Goal: Information Seeking & Learning: Learn about a topic

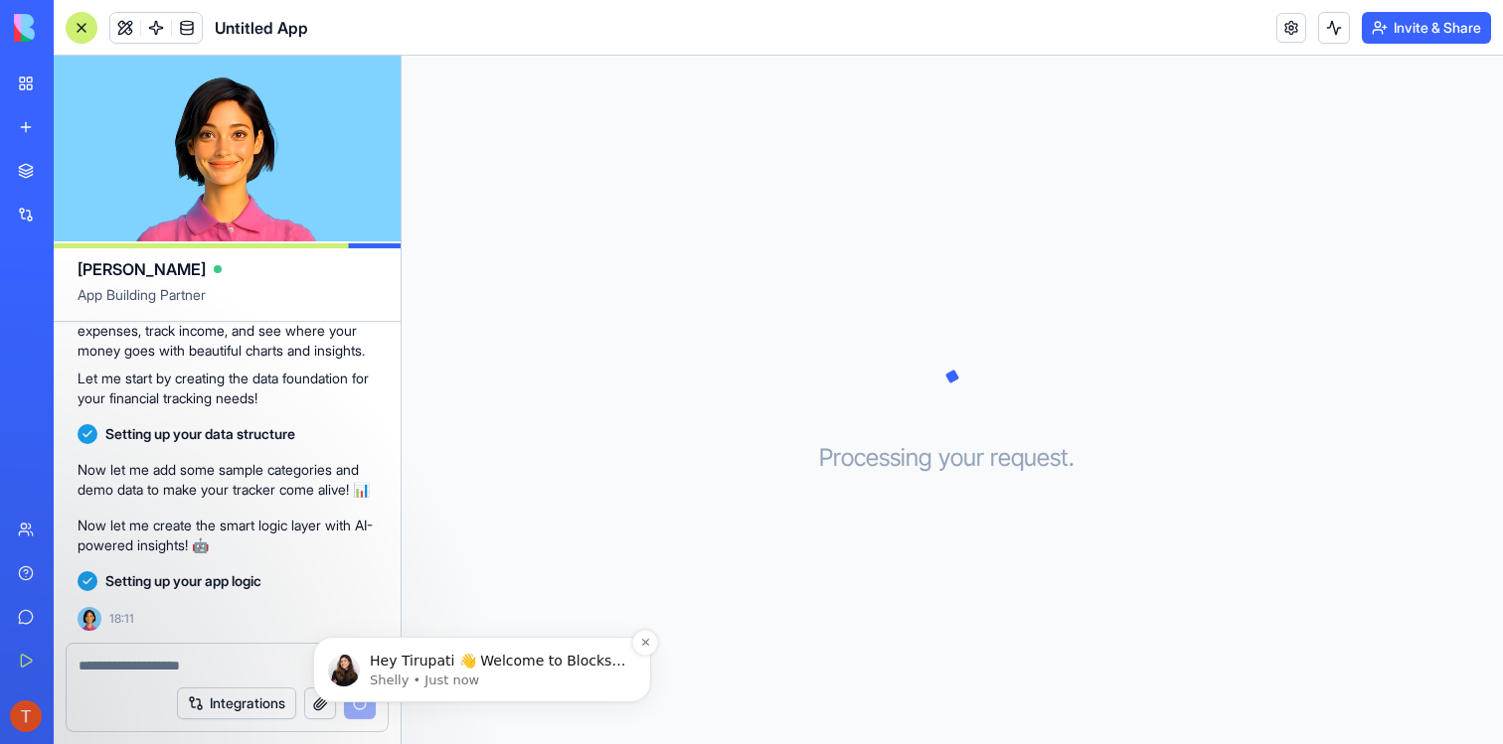
click at [486, 672] on p "Shelly • Just now" at bounding box center [498, 681] width 256 height 18
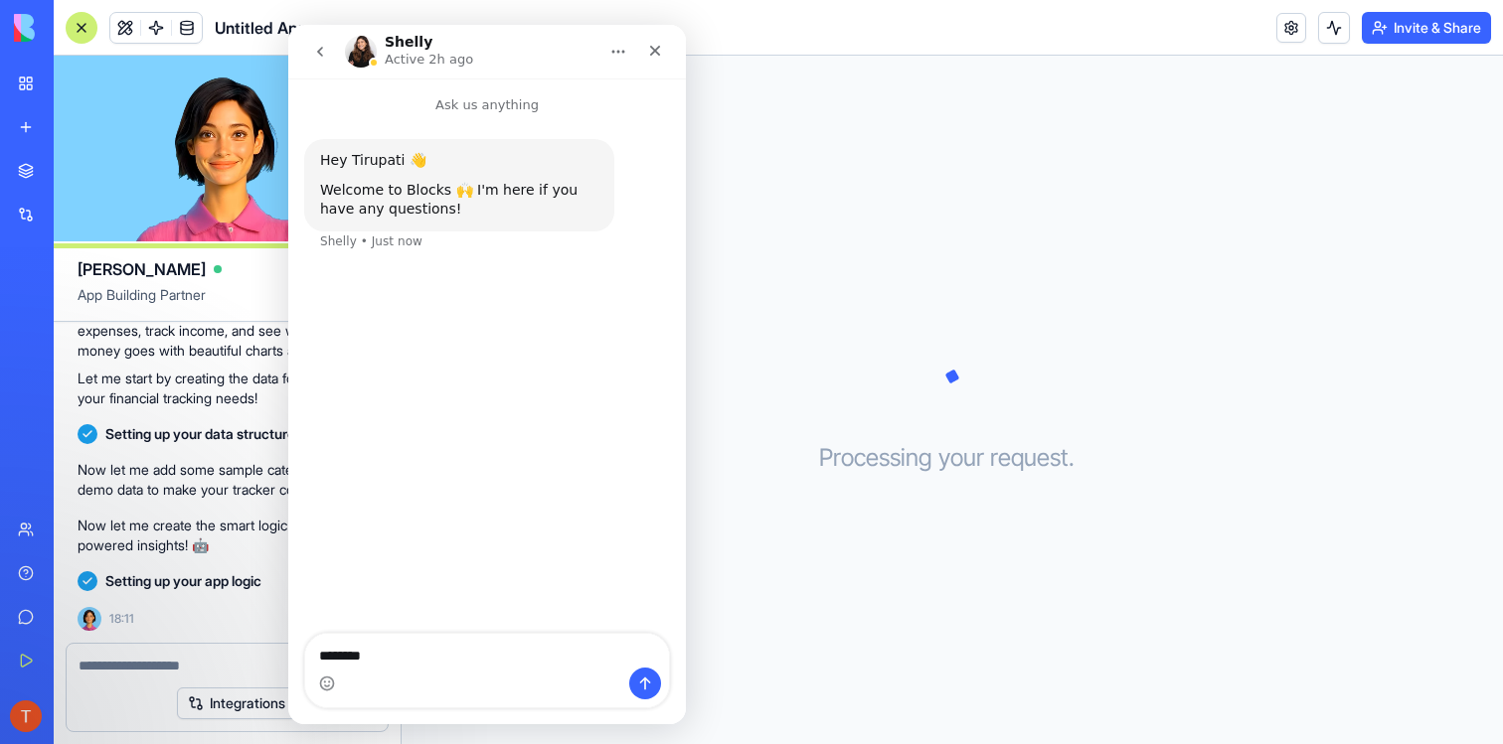
type textarea "*********"
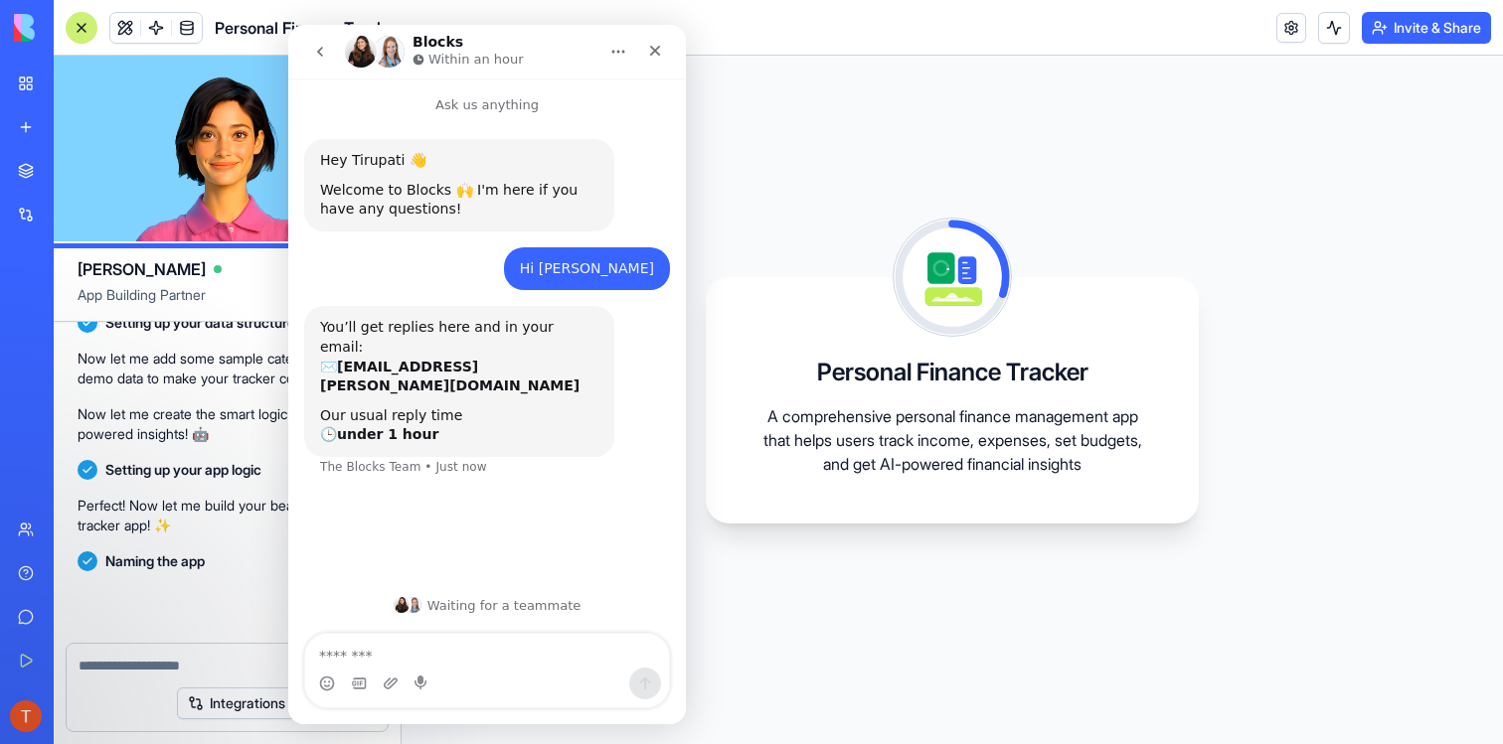
scroll to position [446, 0]
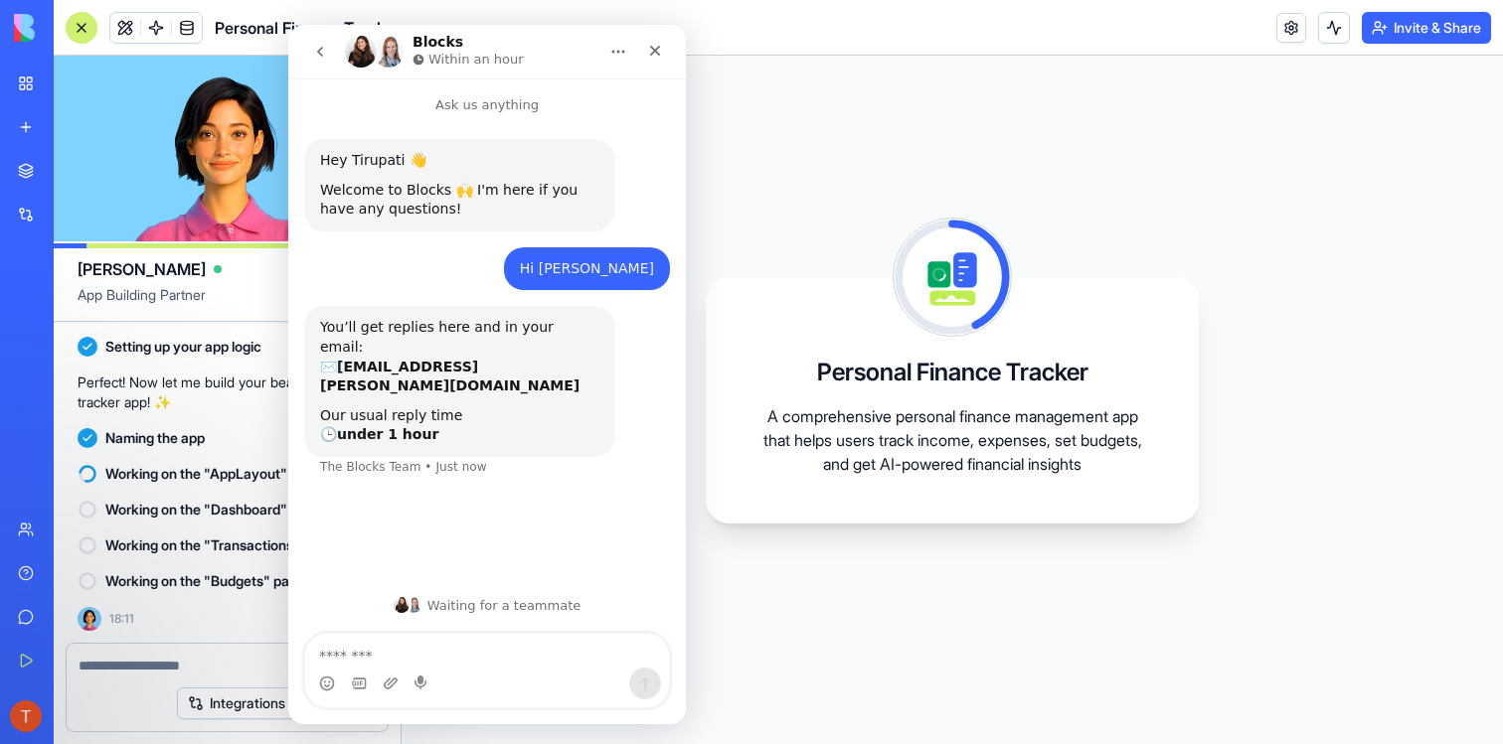
click at [1039, 479] on div "Personal Finance Tracker A comprehensive personal finance management app that h…" at bounding box center [952, 400] width 493 height 246
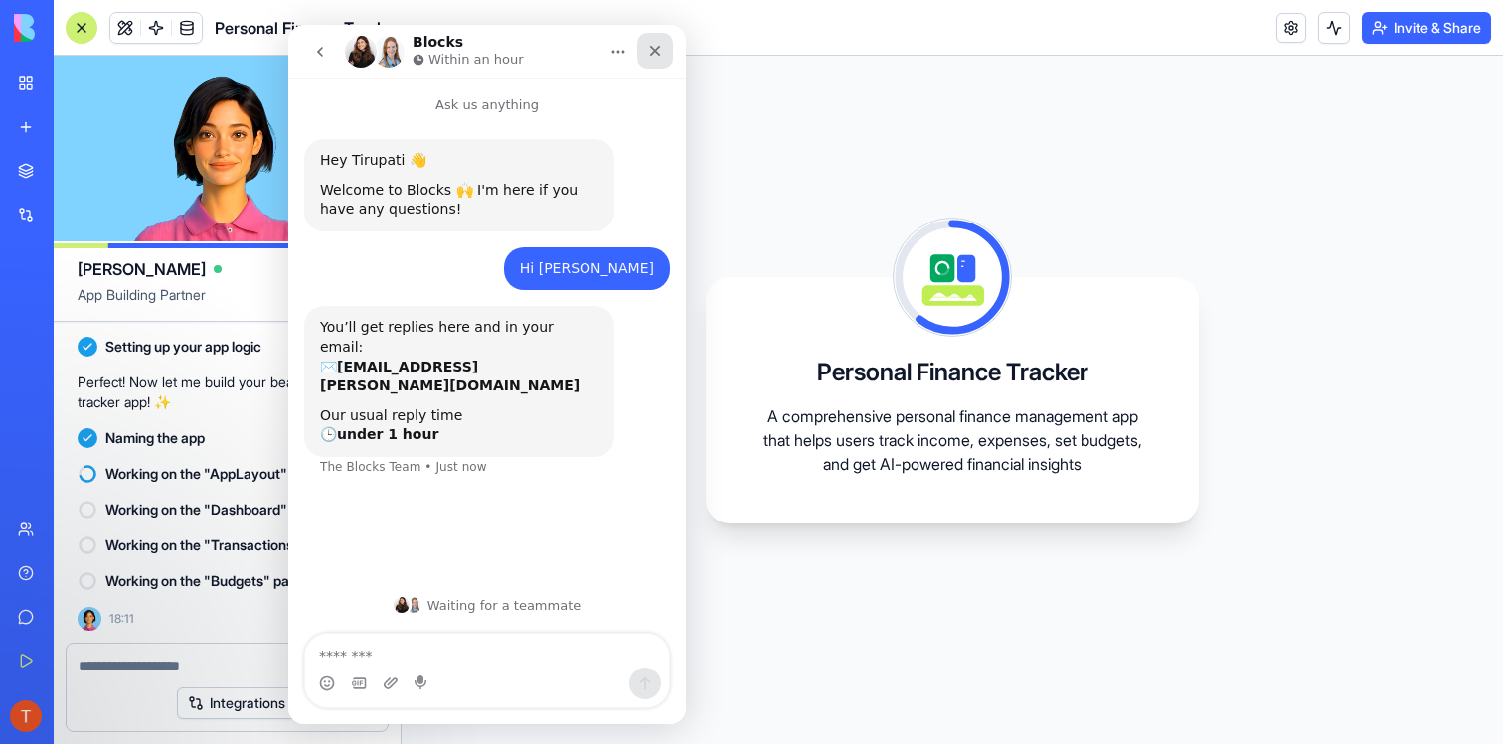
click at [657, 53] on icon "Close" at bounding box center [655, 51] width 11 height 11
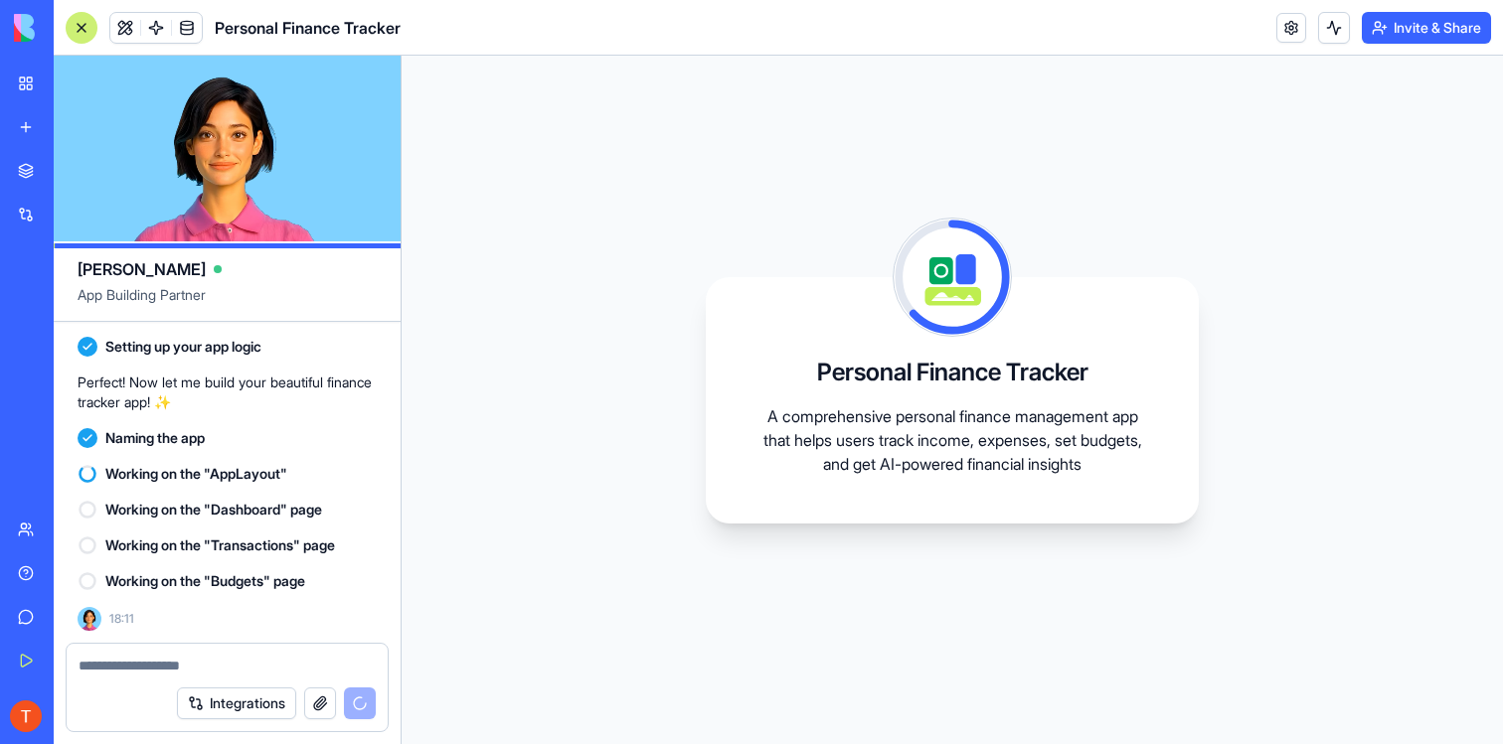
scroll to position [0, 0]
click at [503, 494] on div "Personal Finance Tracker A comprehensive personal finance management app that h…" at bounding box center [952, 400] width 1101 height 689
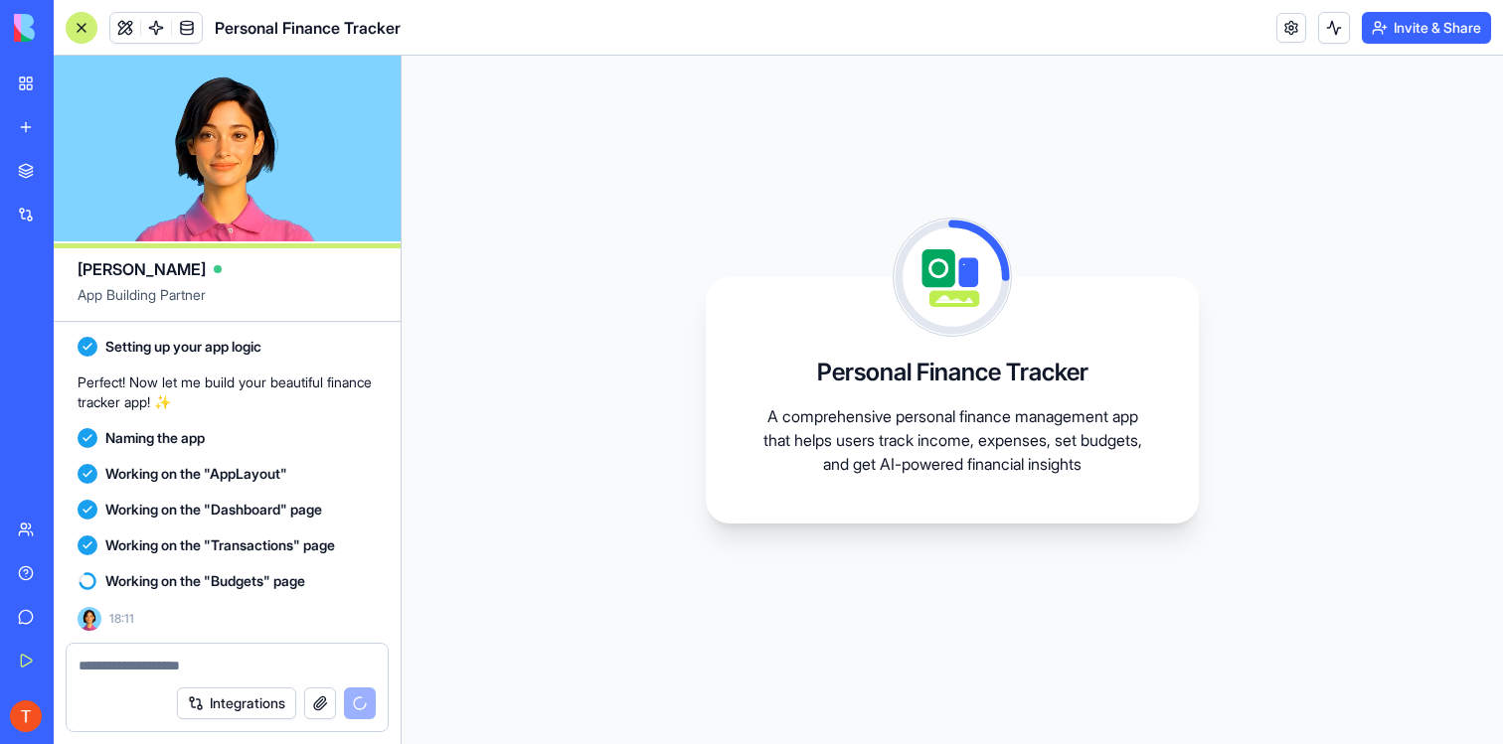
click at [585, 176] on div "Personal Finance Tracker A comprehensive personal finance management app that h…" at bounding box center [952, 400] width 1101 height 689
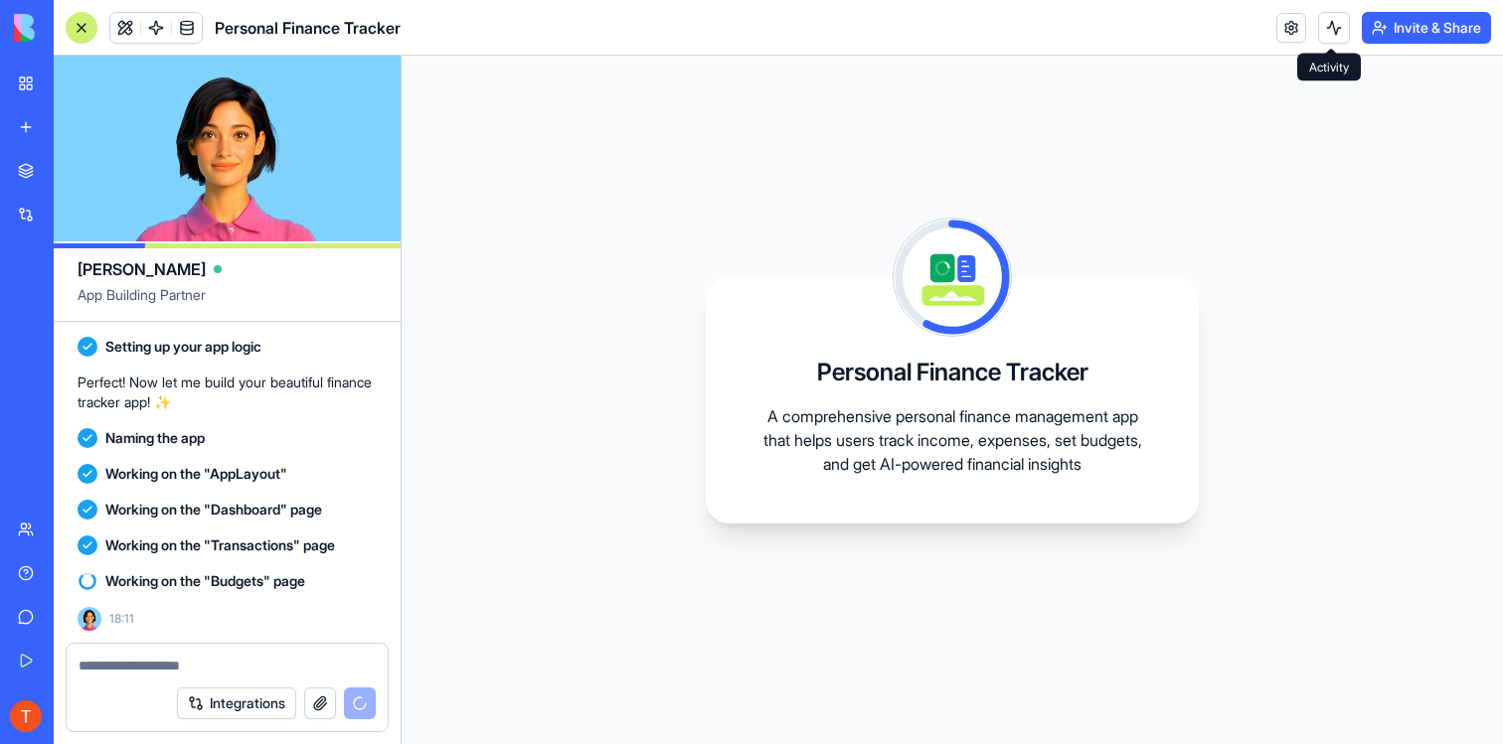
click at [1325, 33] on button at bounding box center [1334, 28] width 32 height 32
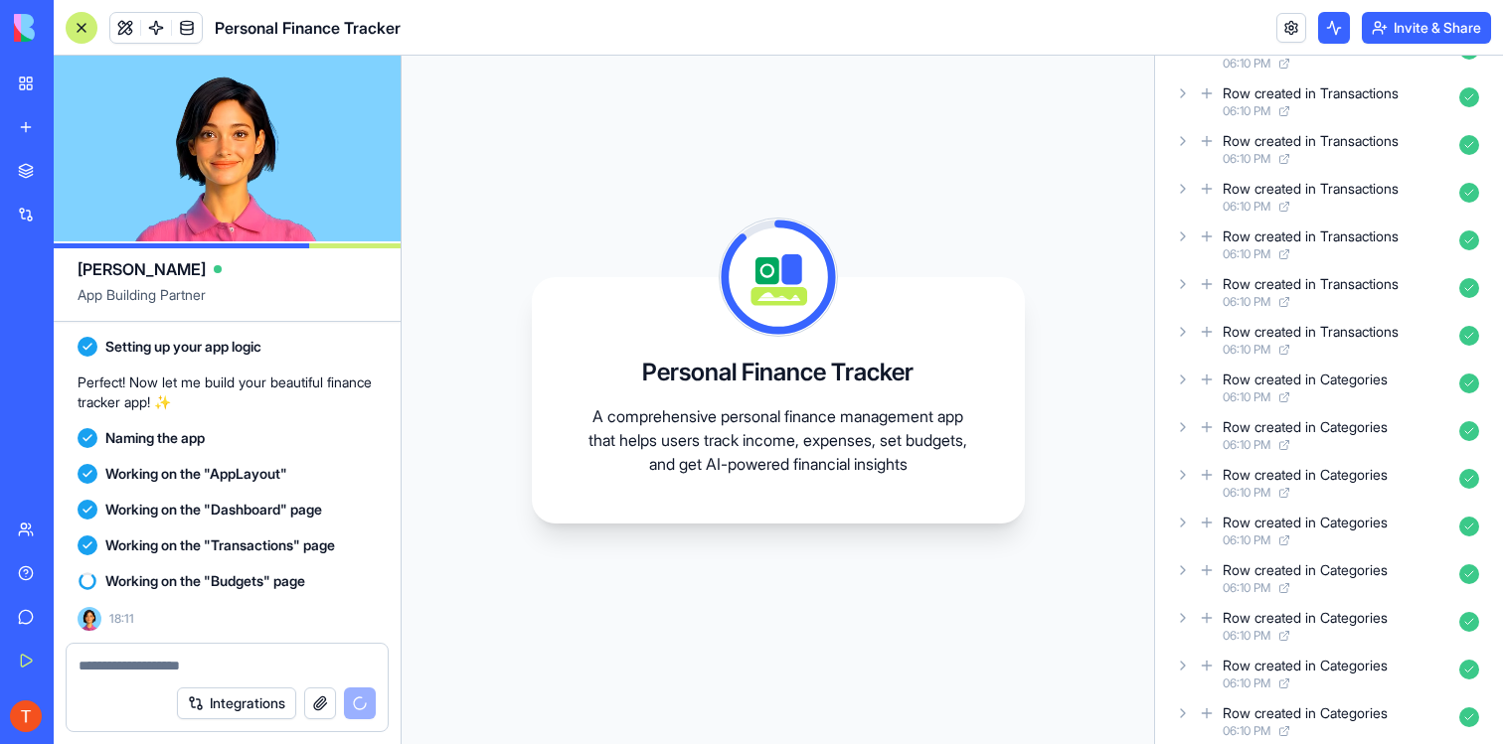
scroll to position [206, 0]
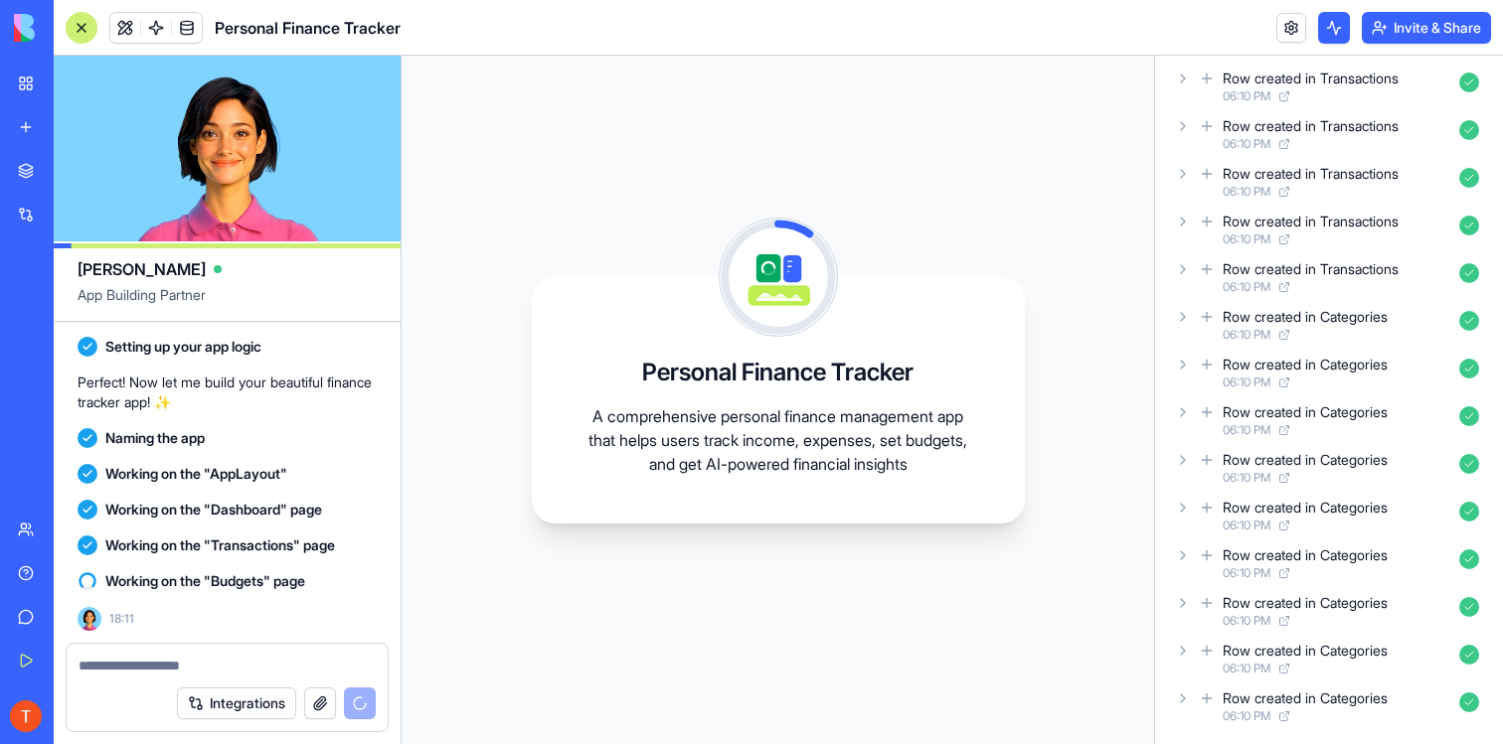
click at [1290, 531] on icon at bounding box center [1284, 526] width 12 height 12
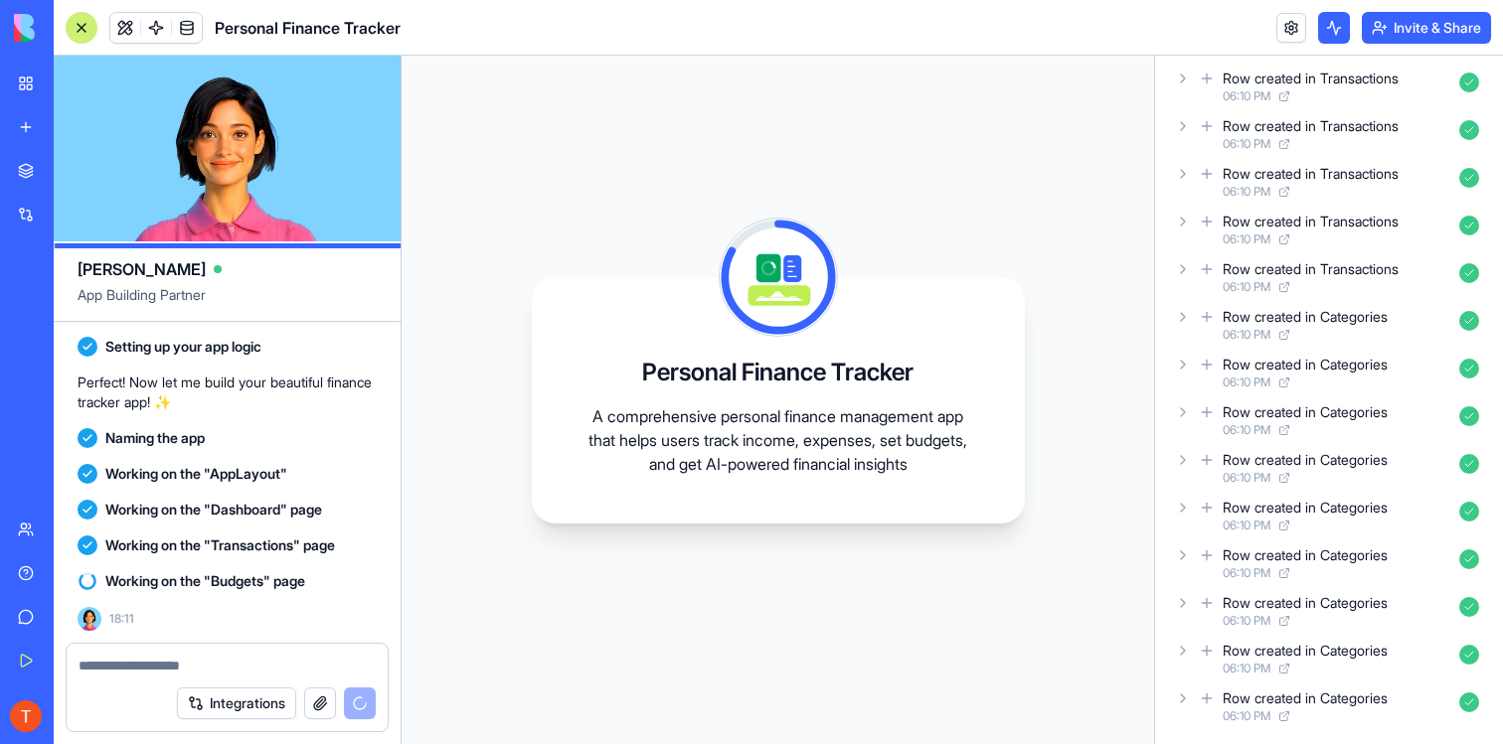
click at [244, 152] on video at bounding box center [227, 149] width 347 height 186
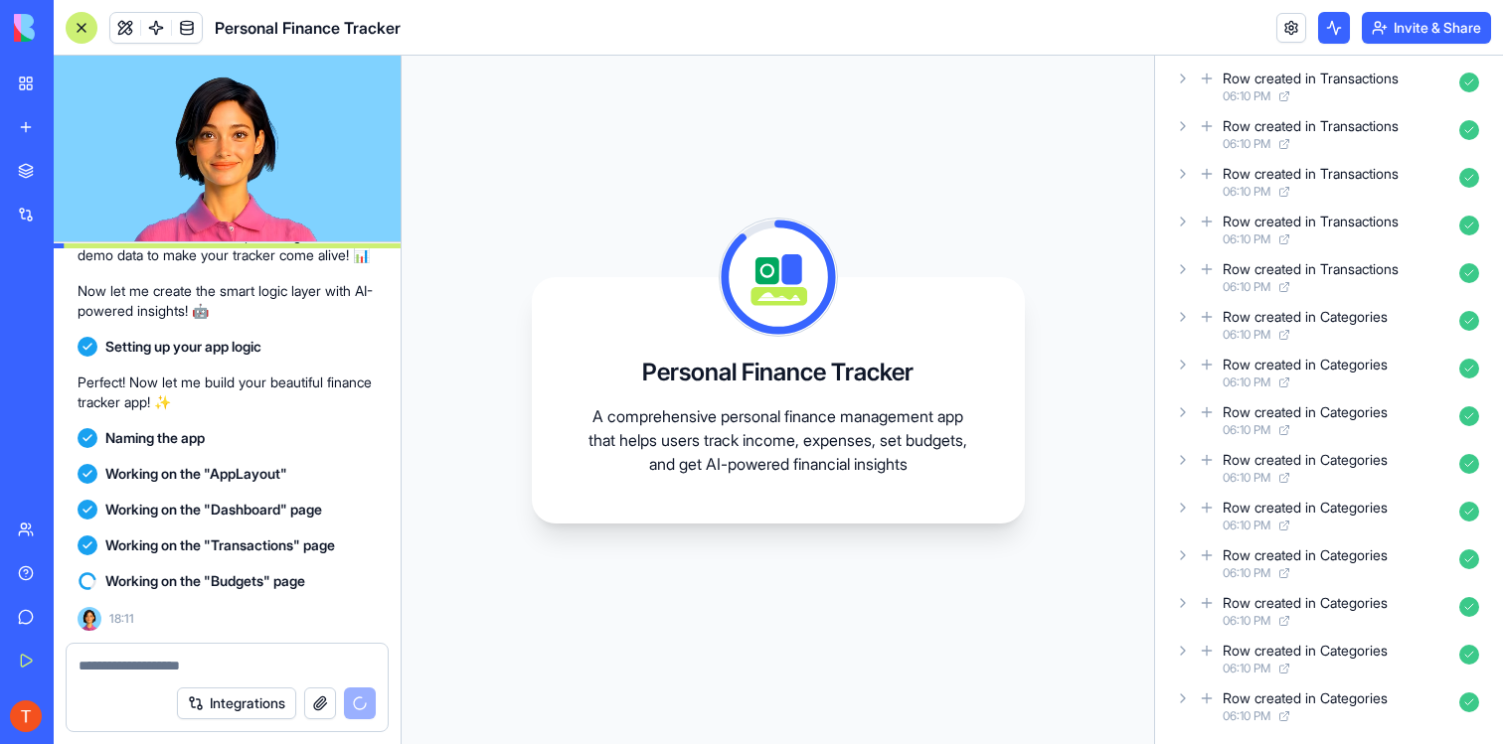
scroll to position [366, 0]
click at [229, 699] on button "Integrations" at bounding box center [236, 704] width 119 height 32
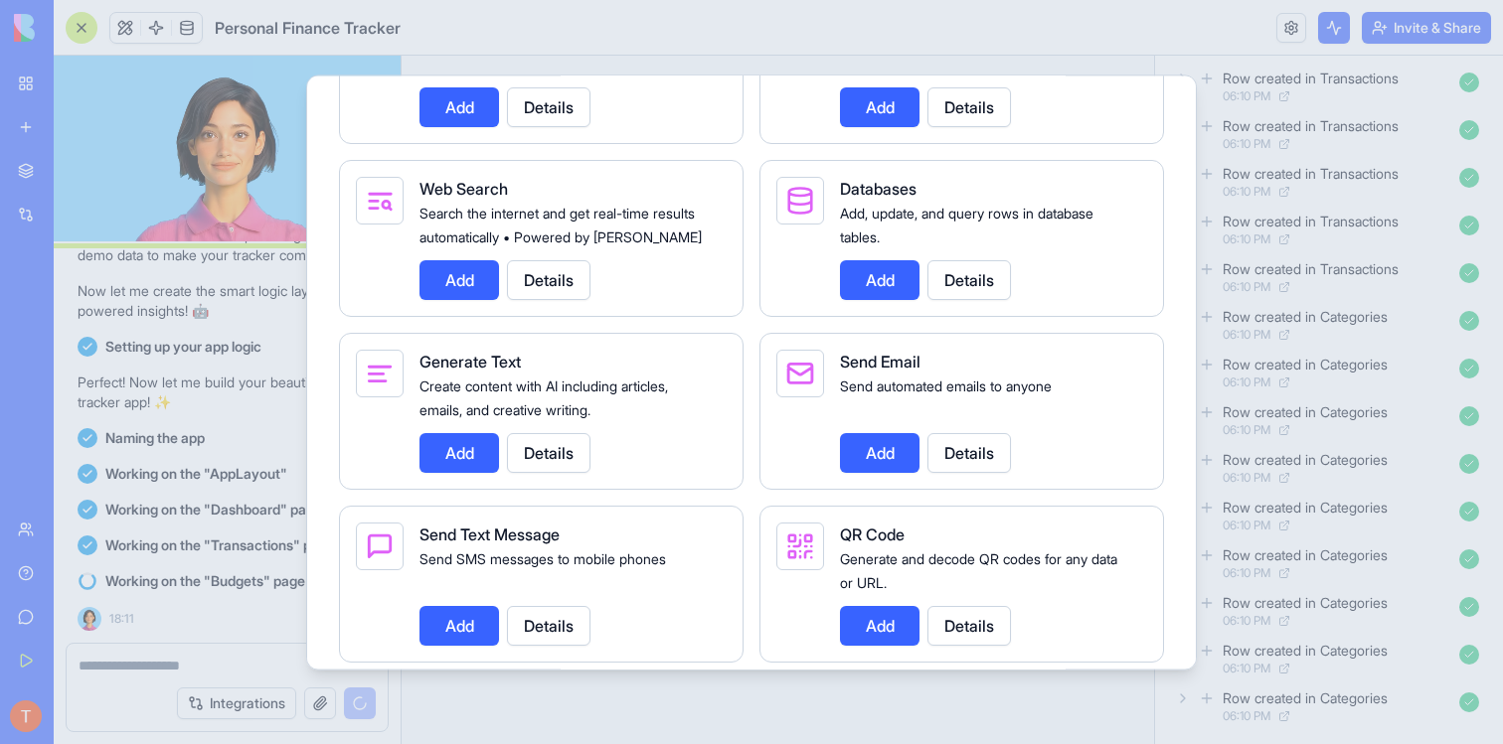
scroll to position [2935, 0]
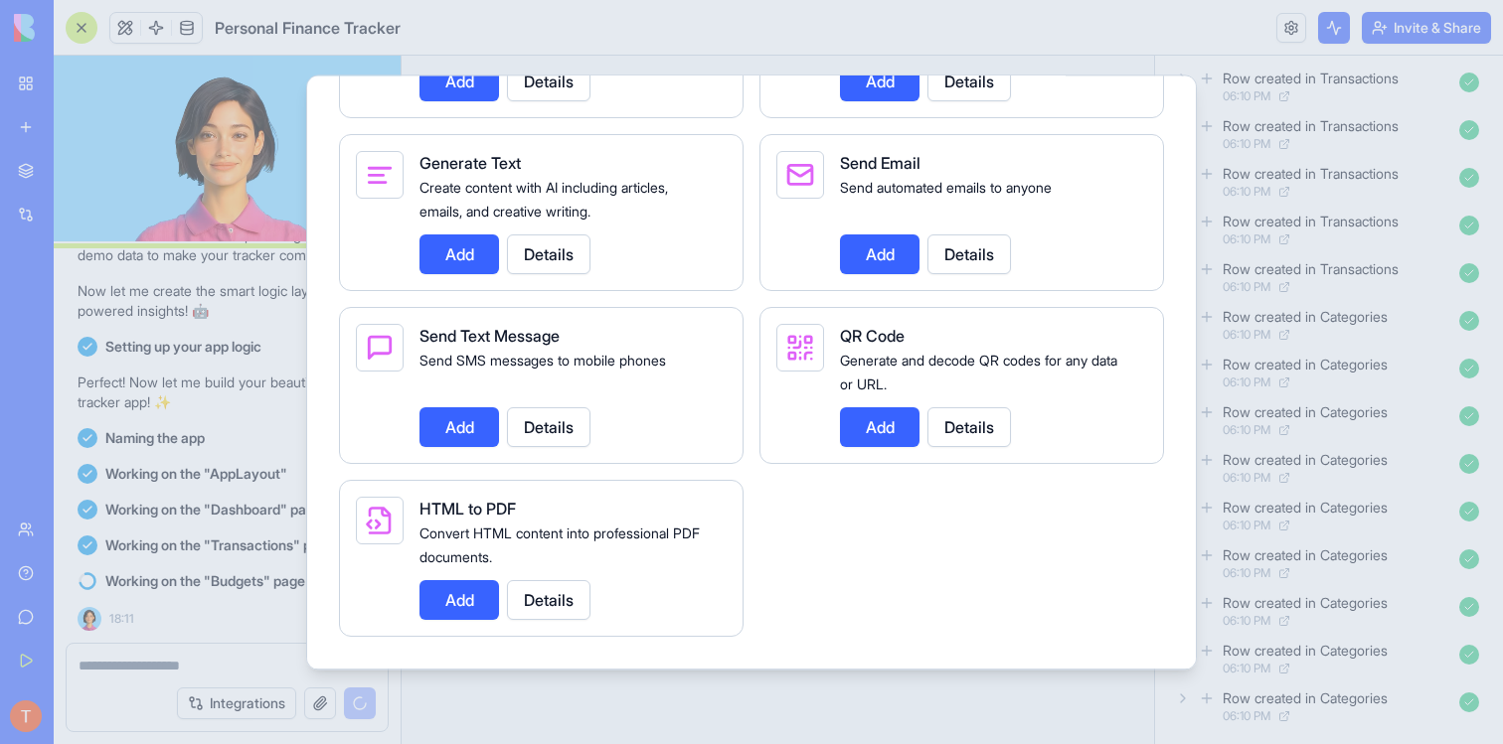
click at [233, 604] on div at bounding box center [751, 372] width 1503 height 744
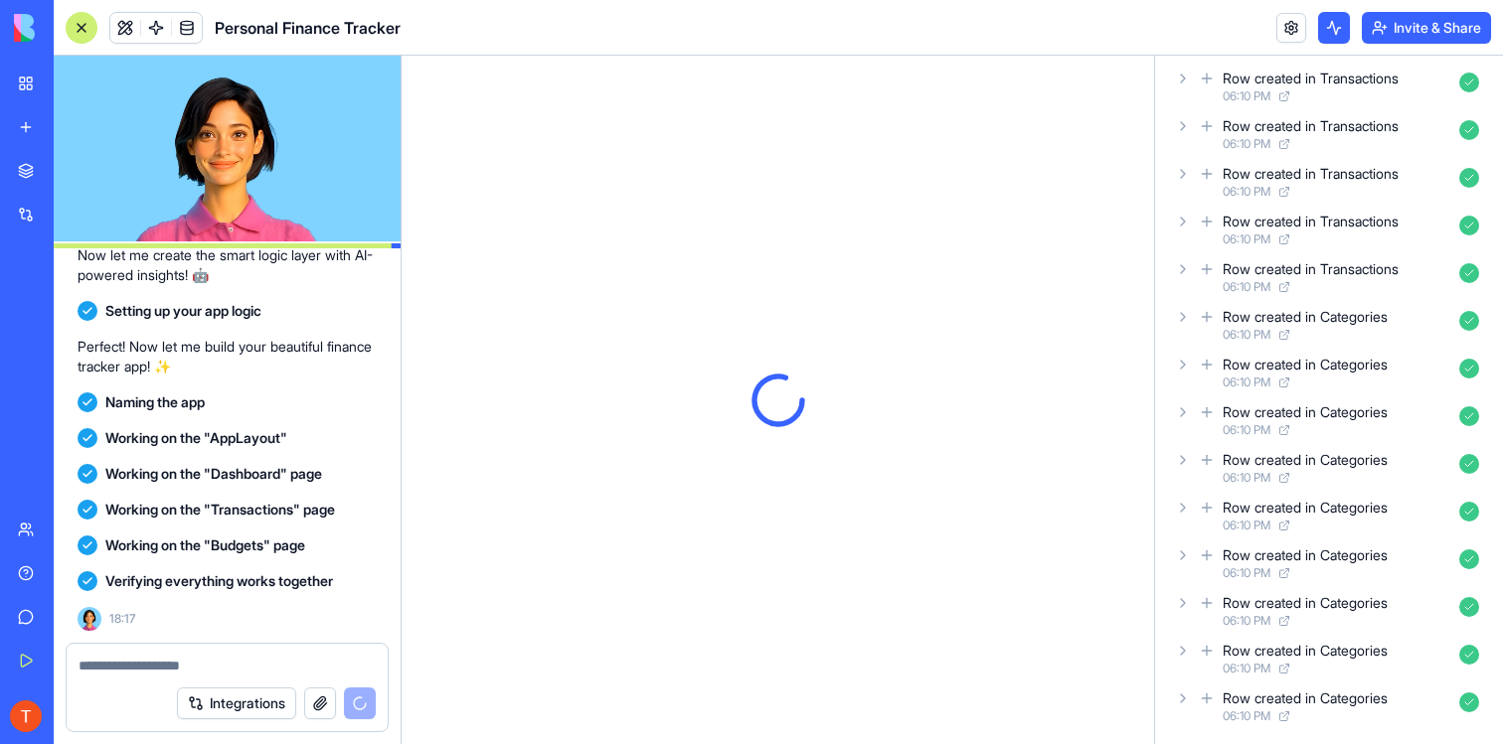
scroll to position [632, 0]
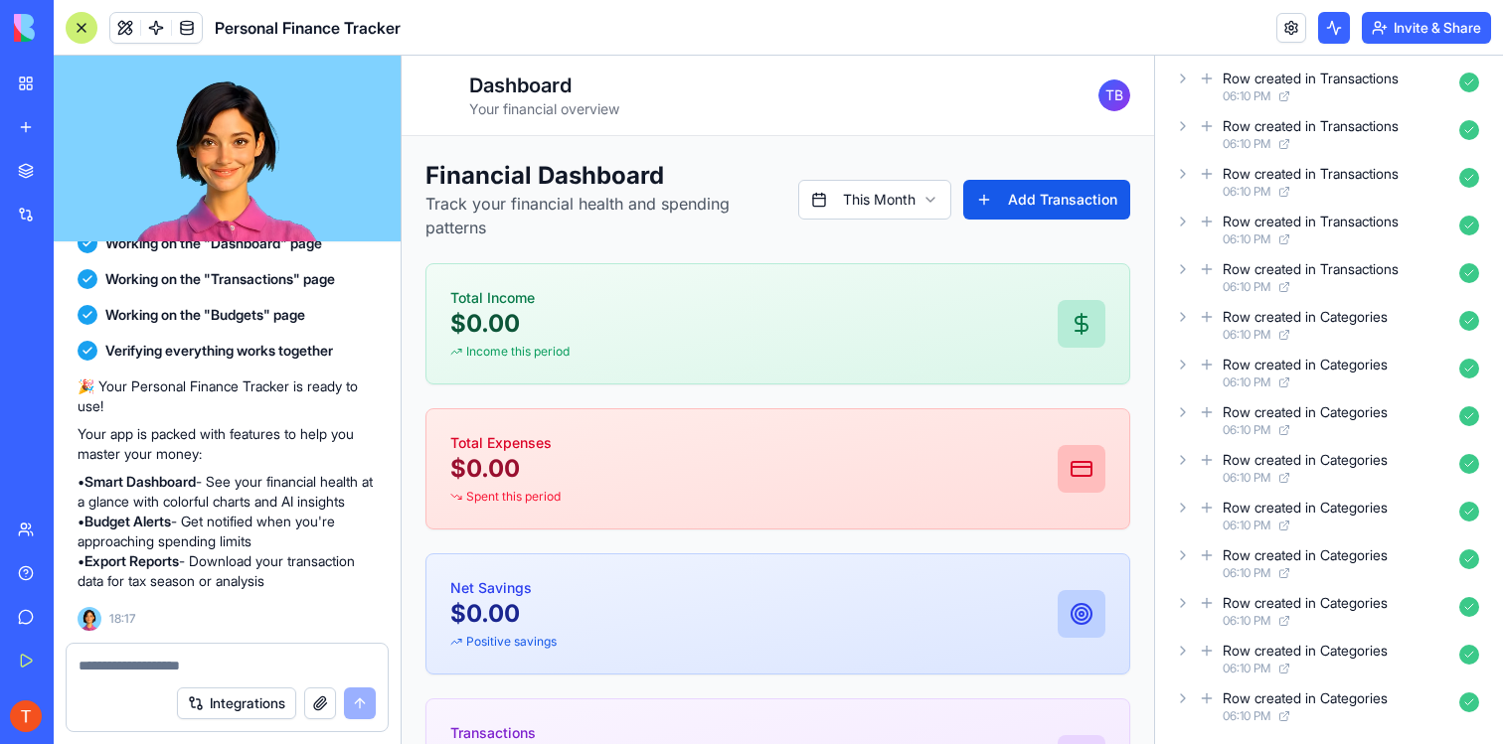
click at [1408, 25] on button "Invite & Share" at bounding box center [1426, 28] width 129 height 32
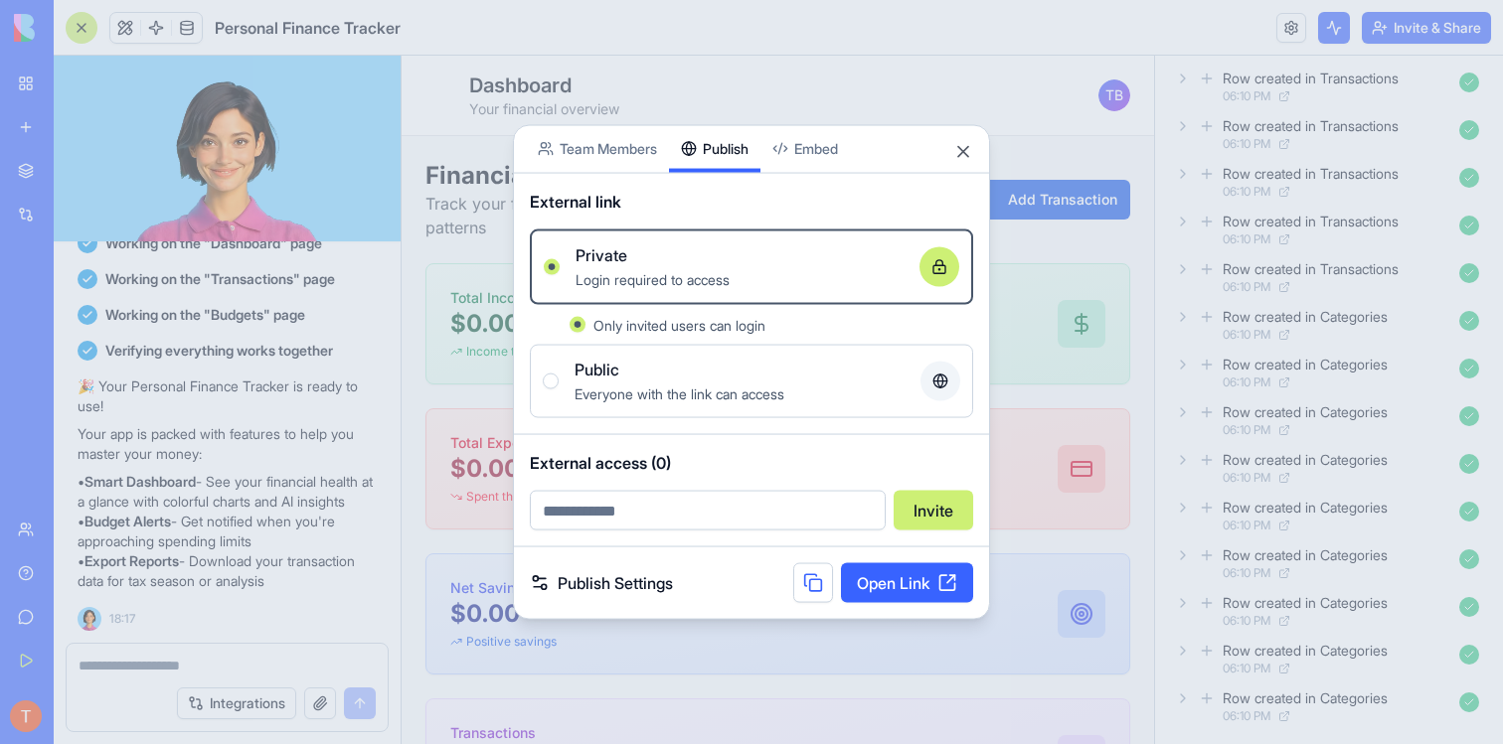
click at [734, 177] on div "Share App Team Members Publish Embed External link Private Login required to ac…" at bounding box center [751, 372] width 477 height 496
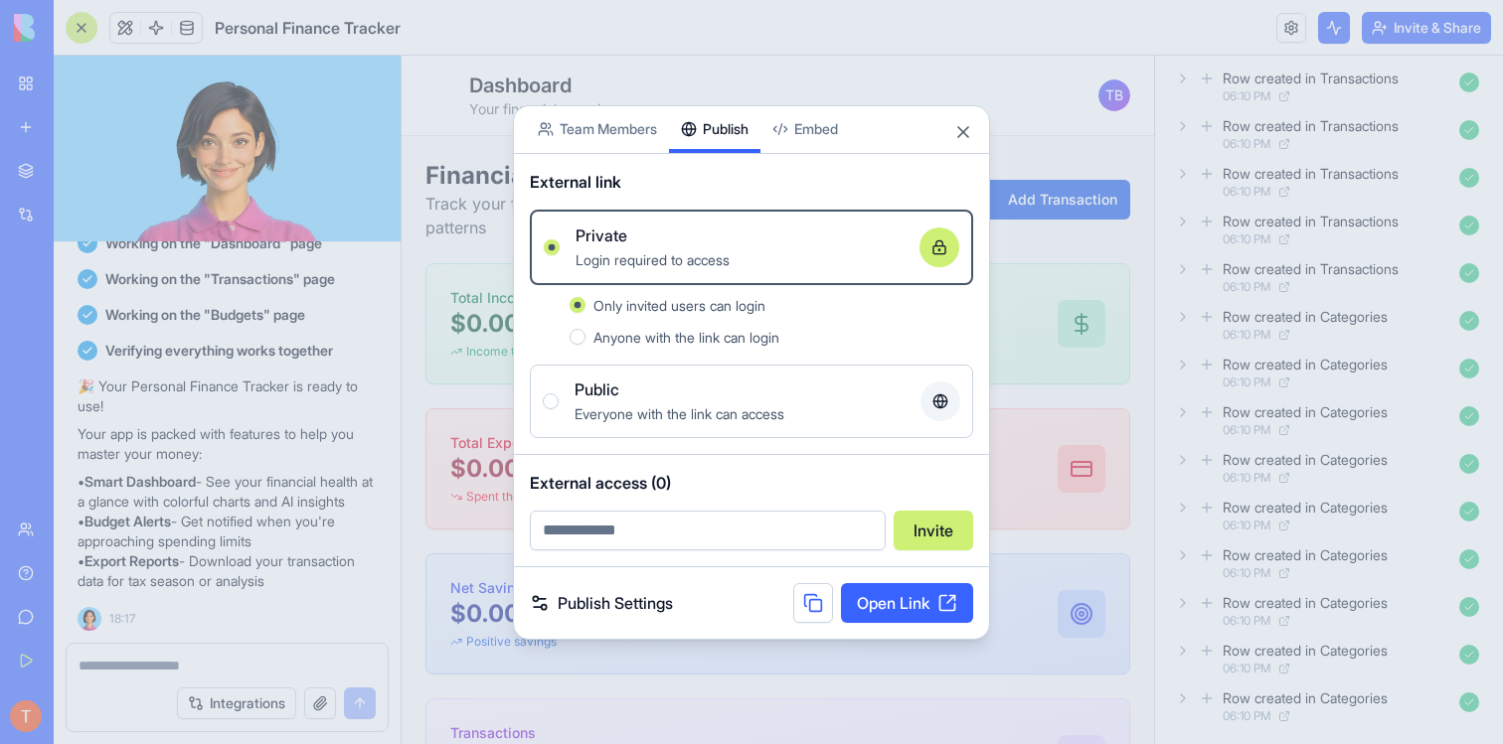
click at [933, 611] on link "Open Link" at bounding box center [907, 603] width 132 height 40
click at [271, 432] on div at bounding box center [751, 372] width 1503 height 744
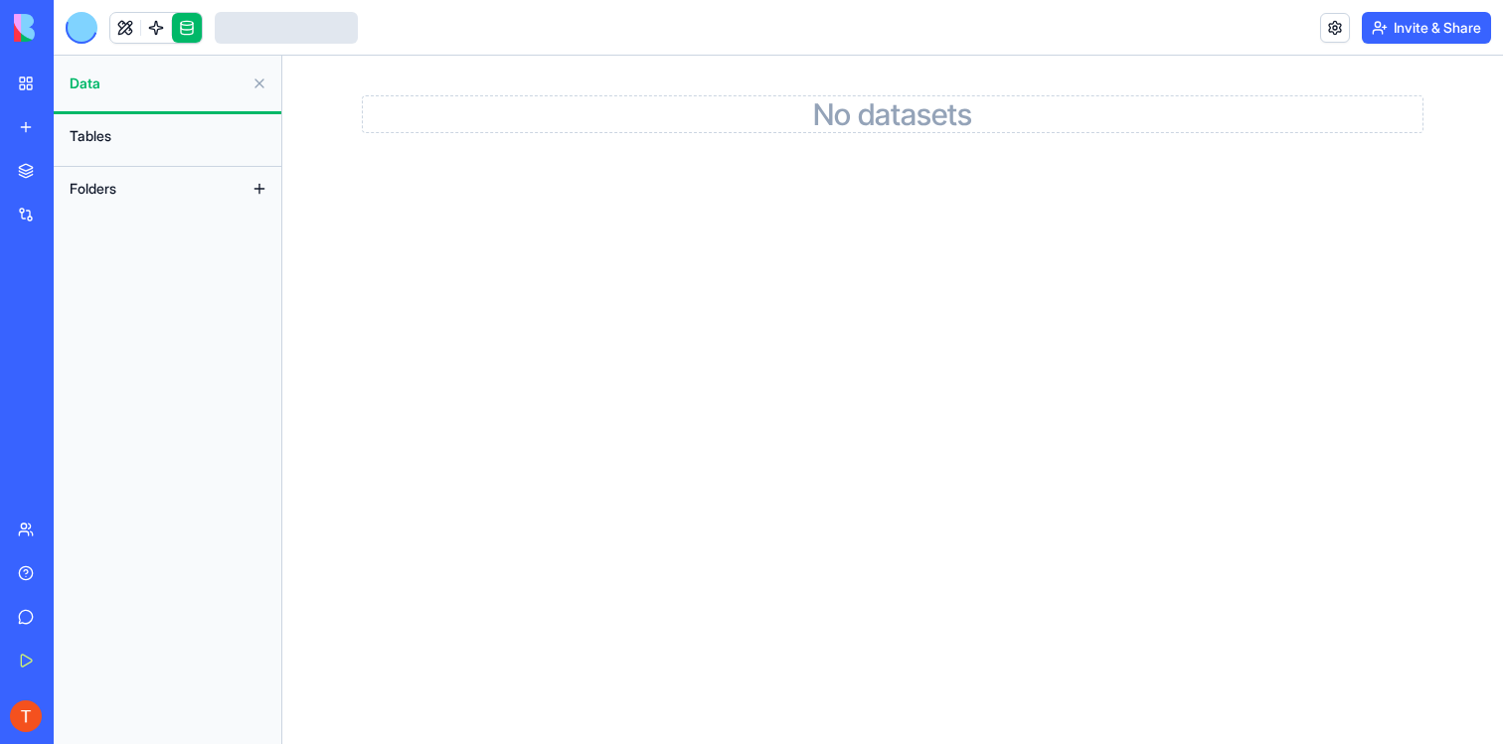
click at [152, 130] on button "Tables" at bounding box center [168, 136] width 216 height 32
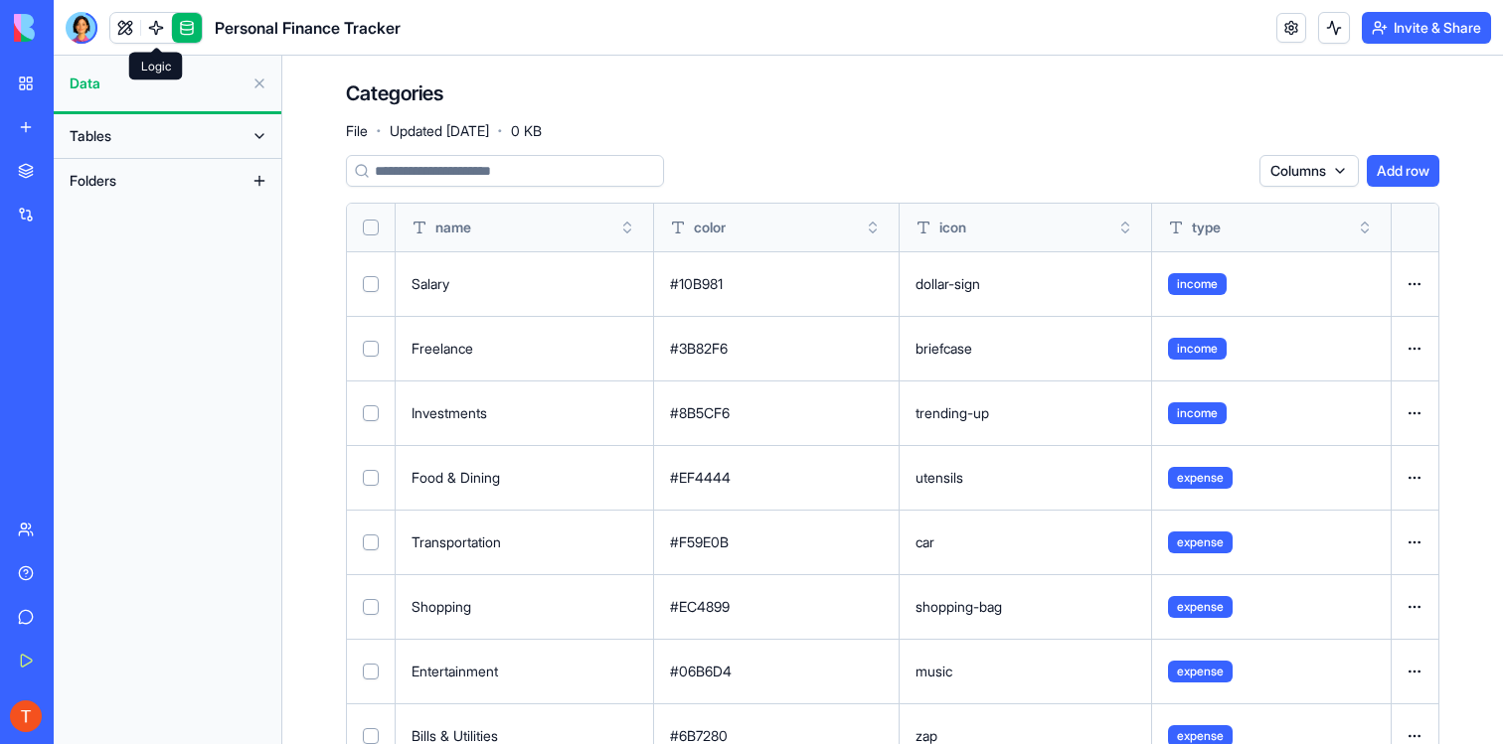
click at [155, 27] on link at bounding box center [156, 28] width 30 height 30
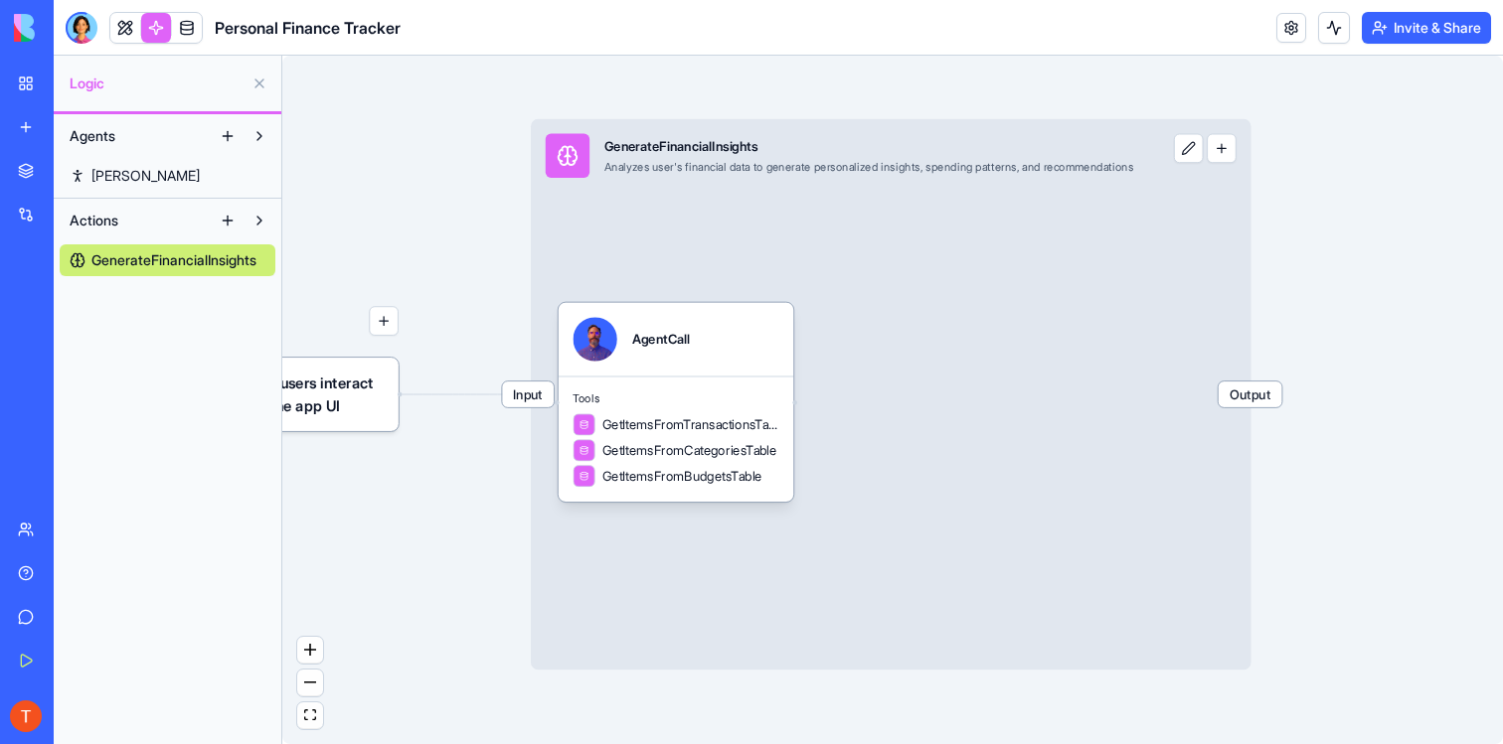
click at [1236, 155] on button "button" at bounding box center [1222, 149] width 30 height 30
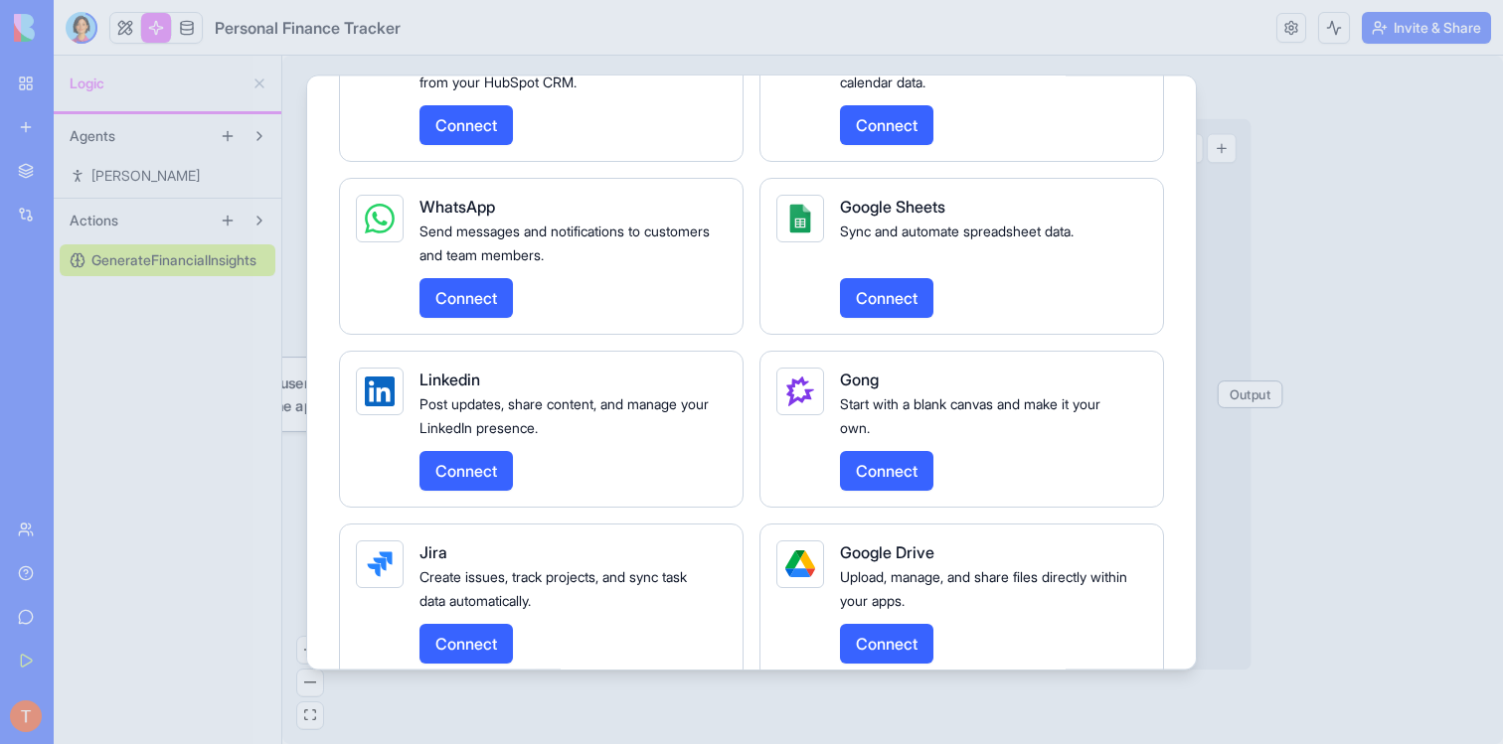
scroll to position [3494, 0]
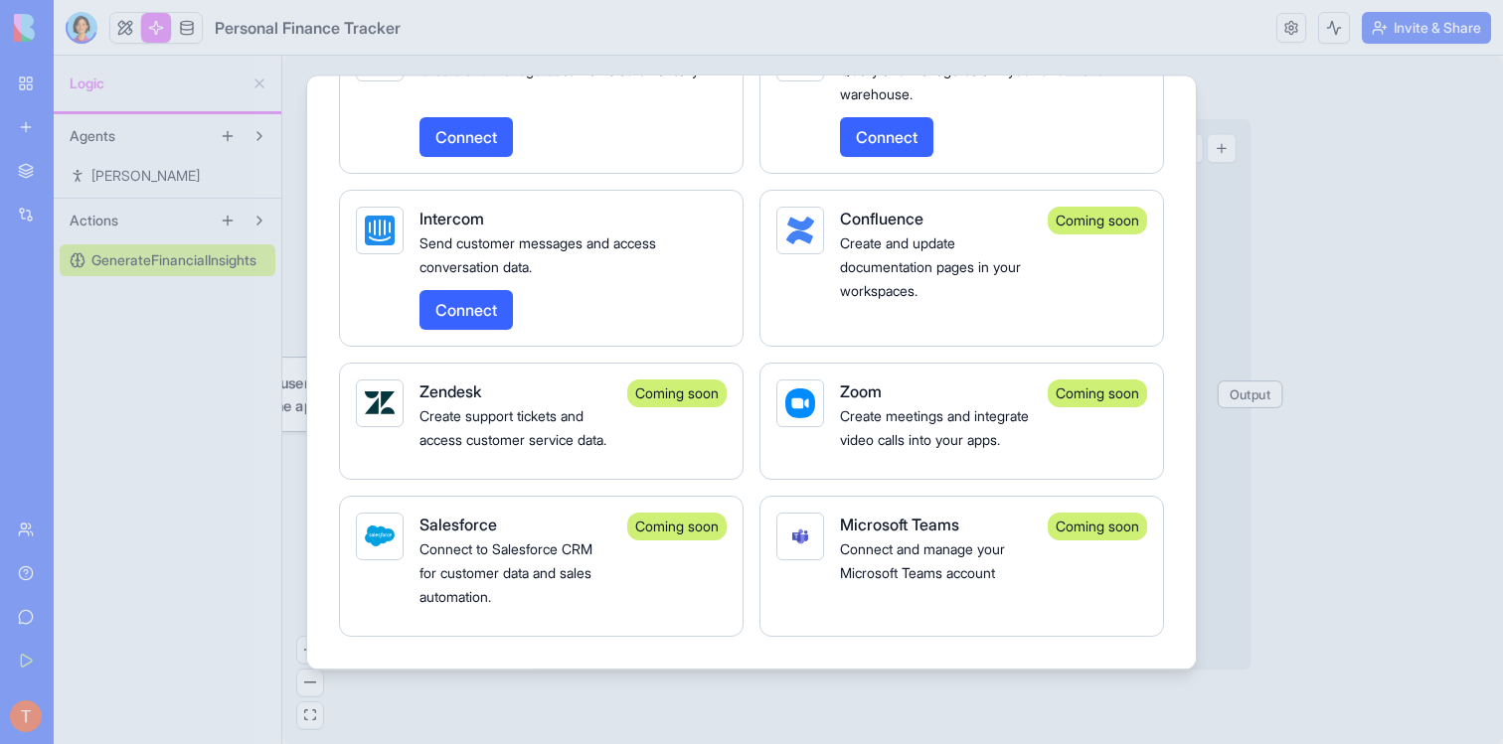
click at [1287, 372] on div at bounding box center [751, 372] width 1503 height 744
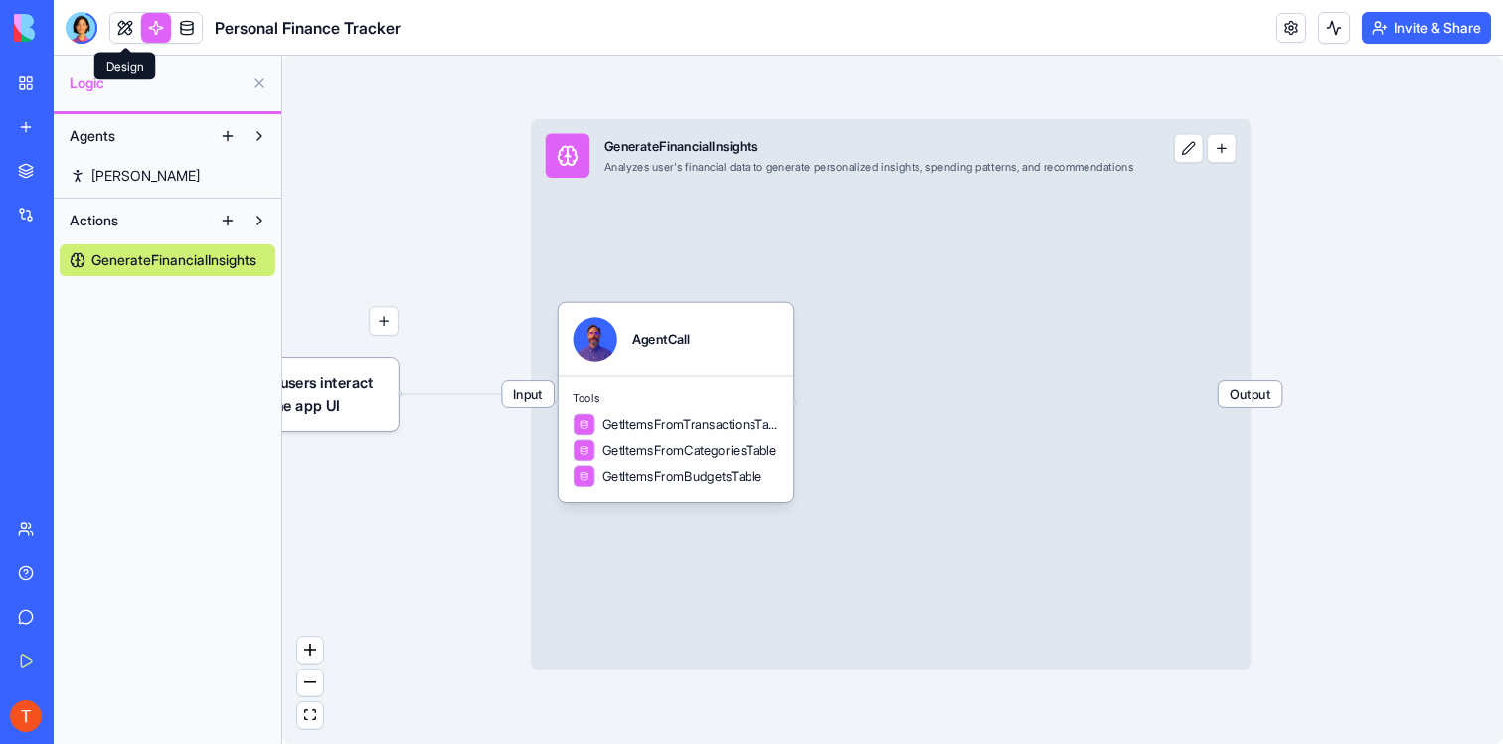
click at [128, 30] on link at bounding box center [125, 28] width 30 height 30
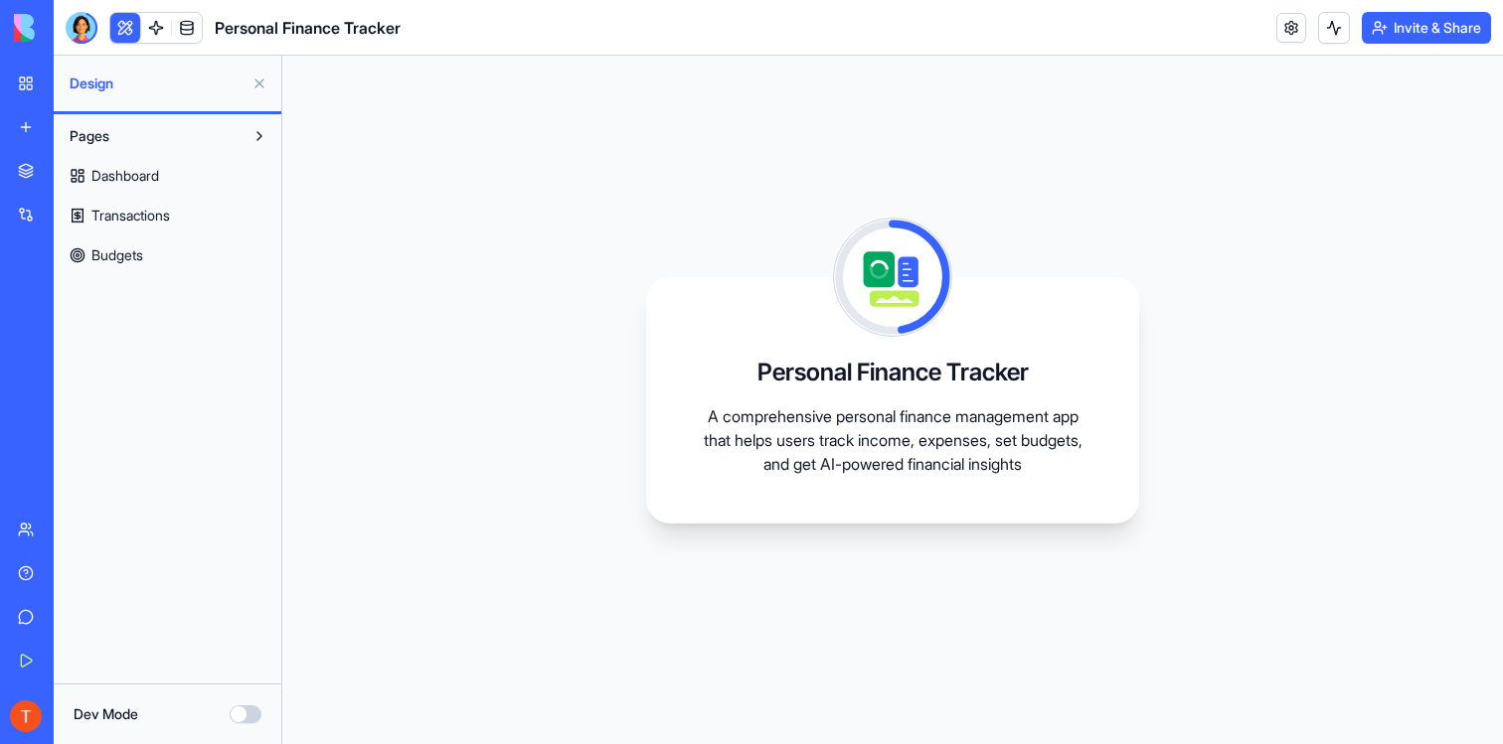
click at [132, 175] on span "Dashboard" at bounding box center [125, 176] width 68 height 20
click at [135, 211] on span "Transactions" at bounding box center [130, 216] width 79 height 20
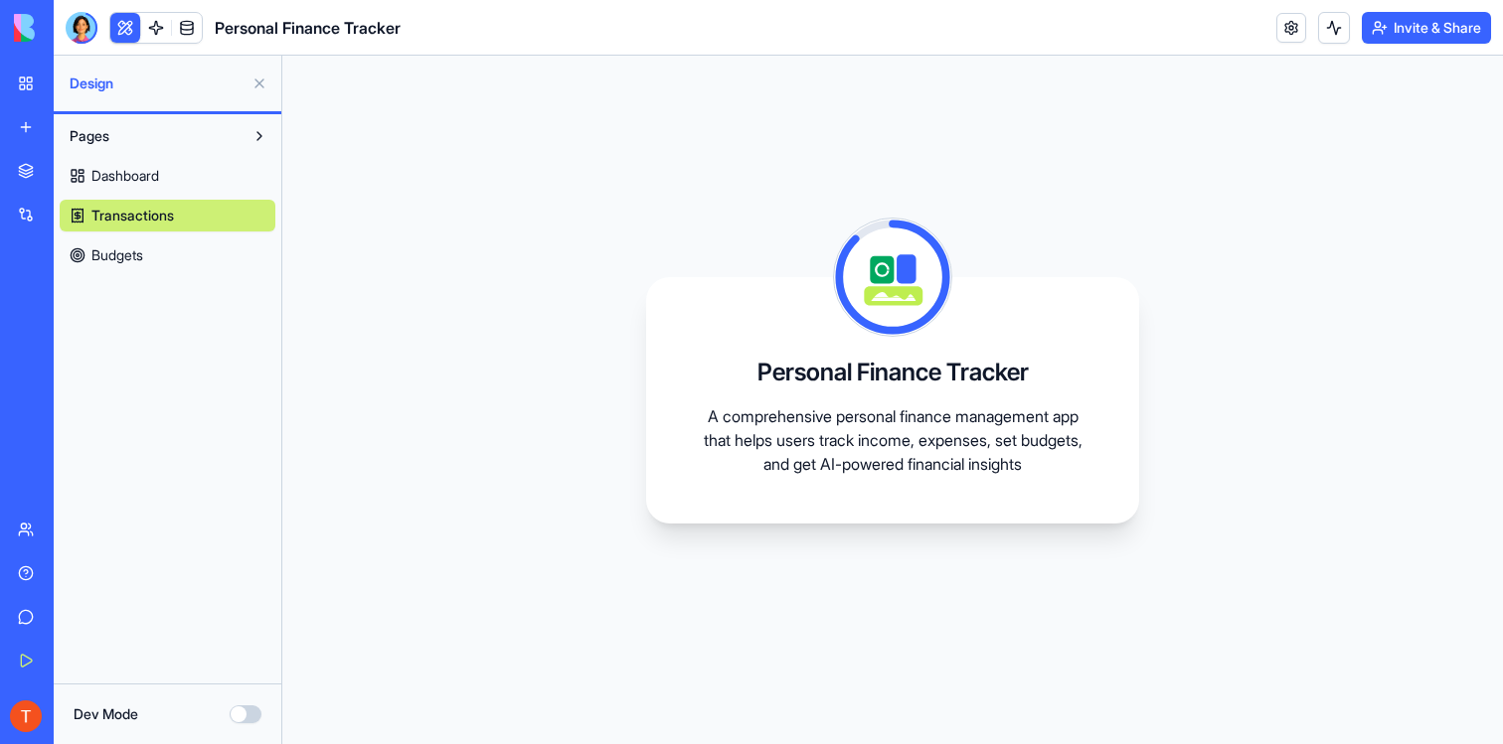
click at [137, 239] on div "Dashboard Transactions Budgets" at bounding box center [168, 211] width 216 height 119
click at [137, 246] on span "Budgets" at bounding box center [117, 256] width 52 height 20
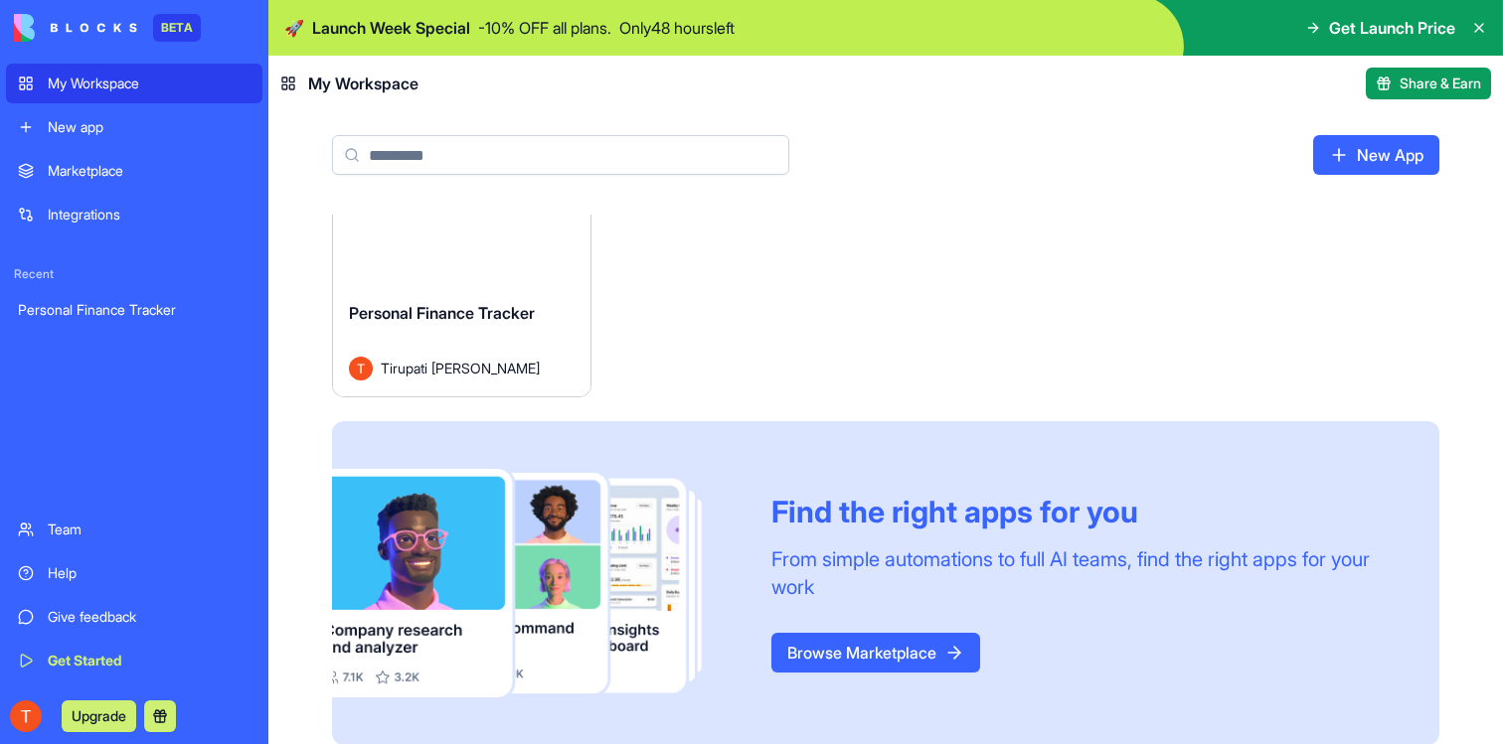
scroll to position [110, 0]
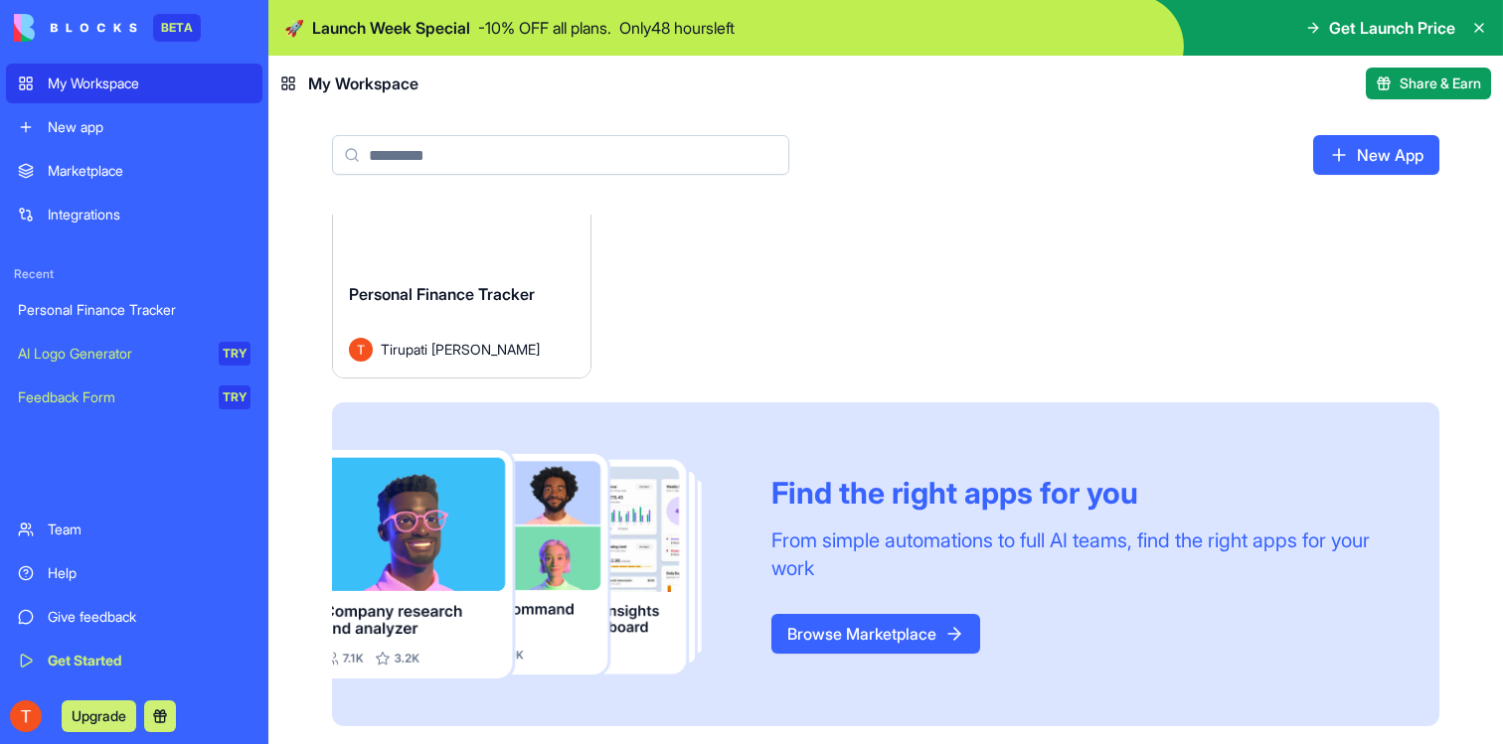
click at [866, 629] on link "Browse Marketplace" at bounding box center [875, 634] width 209 height 40
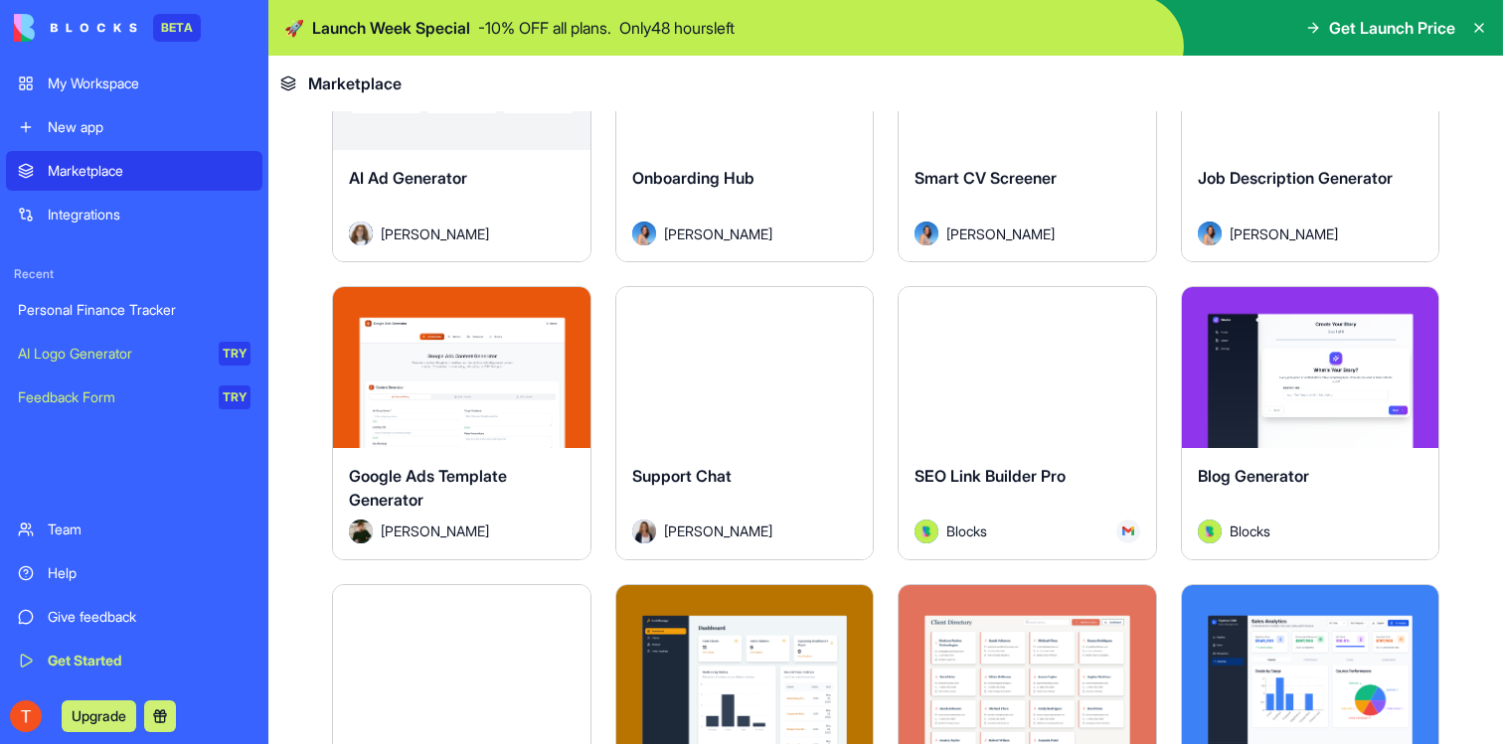
scroll to position [4992, 0]
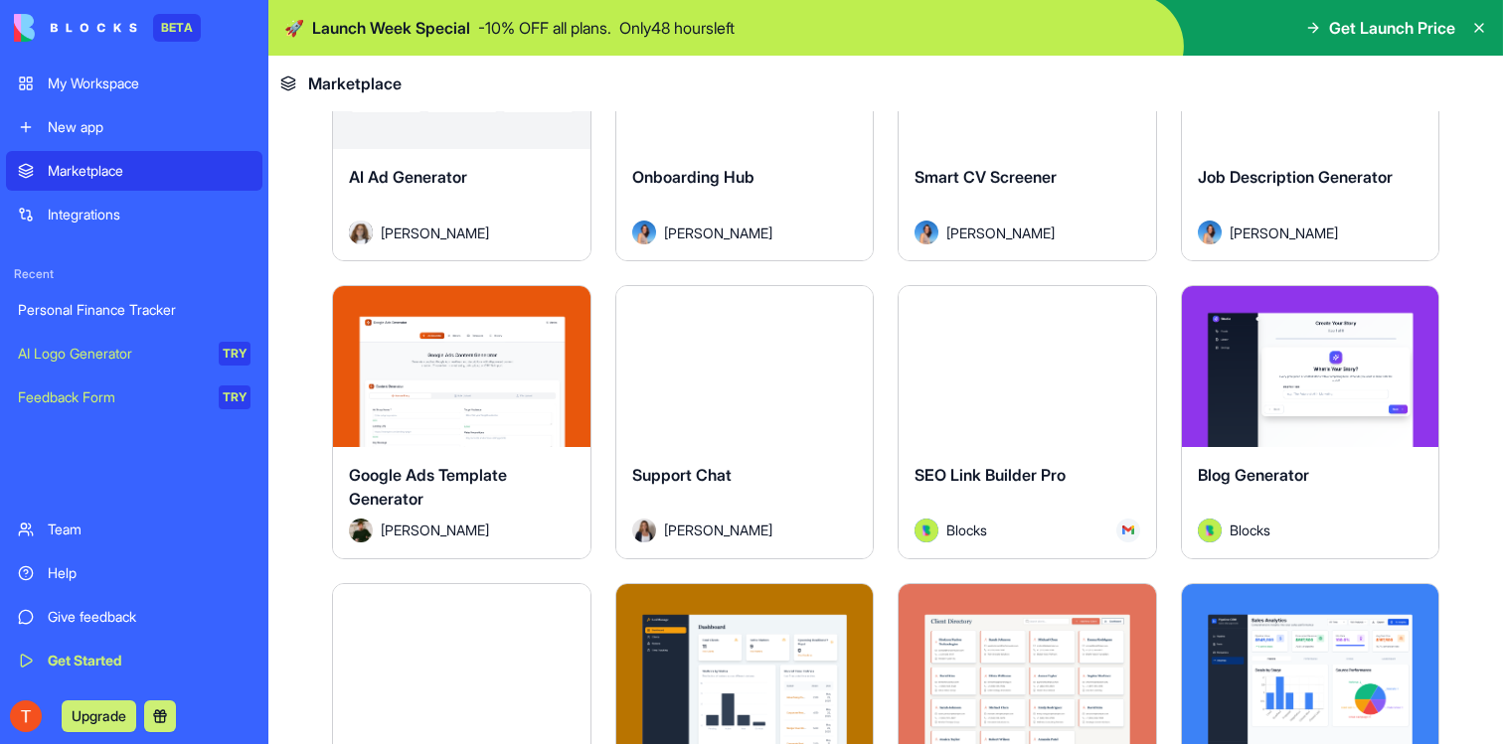
click at [69, 132] on div "New app" at bounding box center [149, 127] width 203 height 20
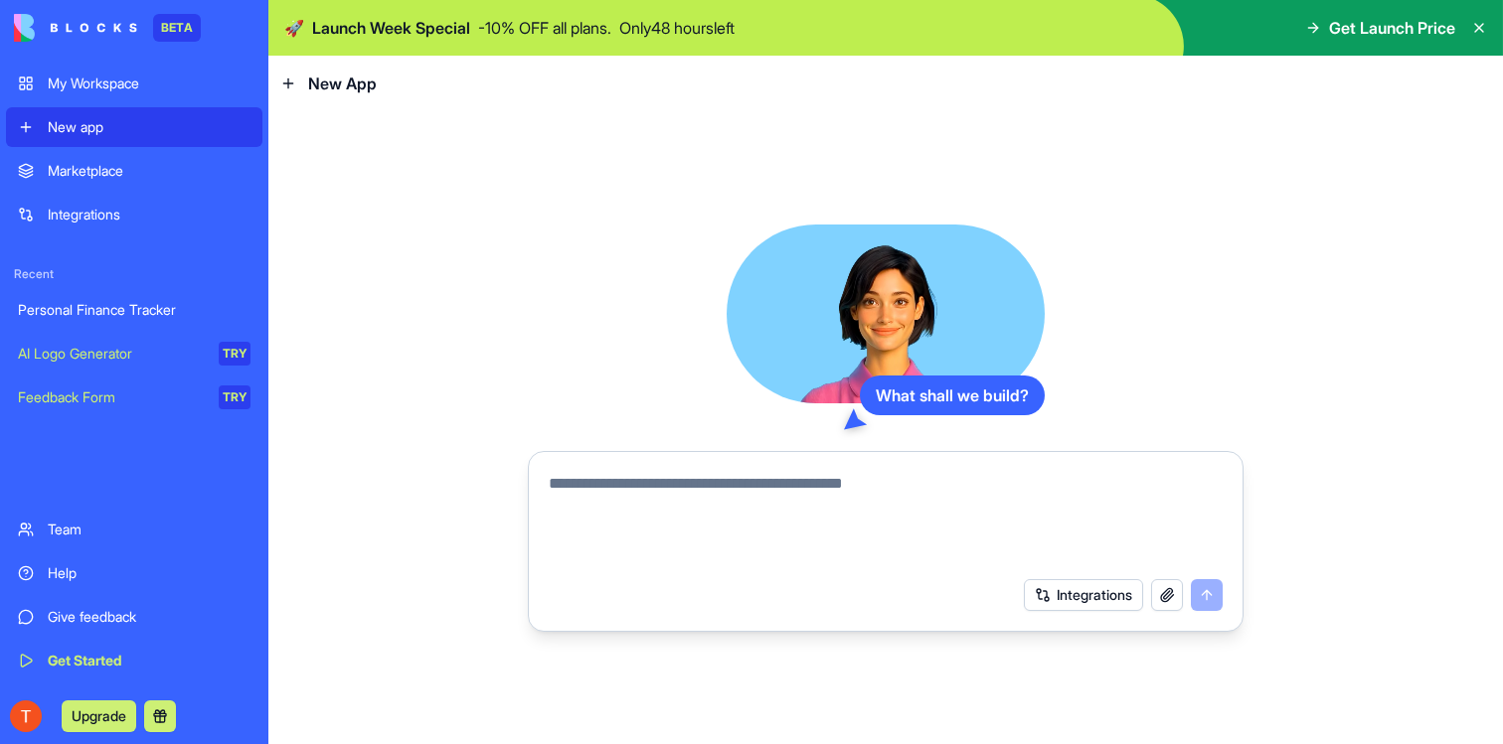
click at [143, 187] on link "Marketplace" at bounding box center [134, 171] width 256 height 40
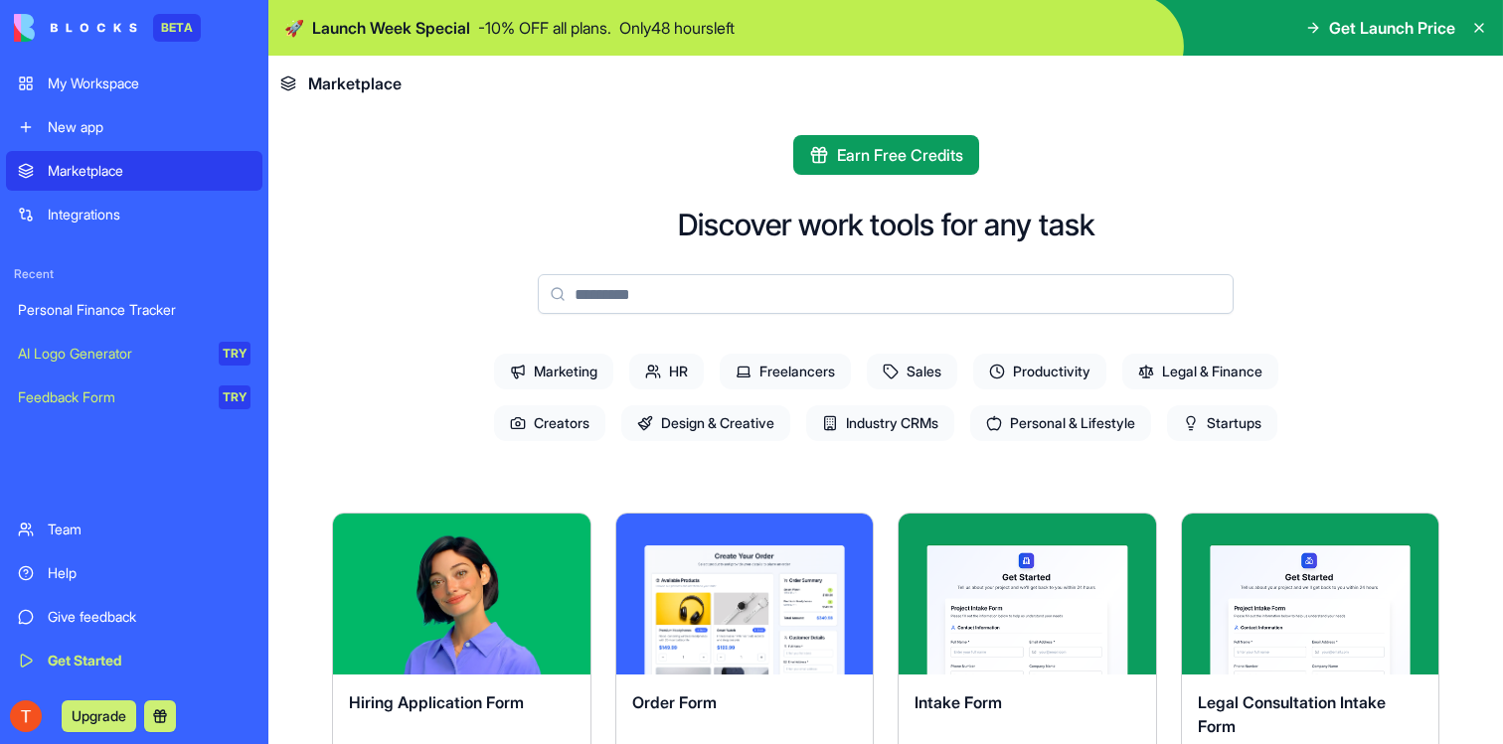
click at [1169, 370] on span "Legal & Finance" at bounding box center [1200, 372] width 156 height 36
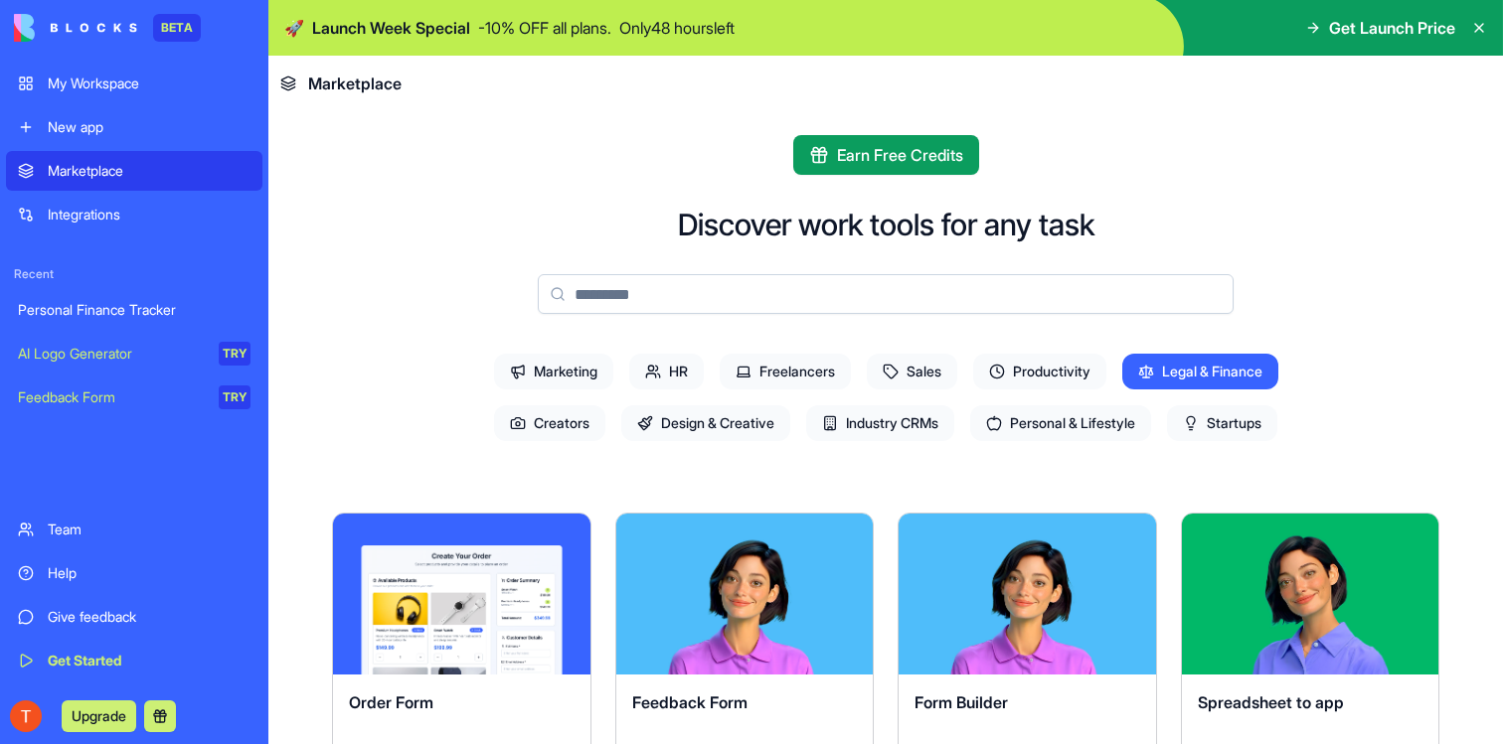
click at [896, 303] on input at bounding box center [886, 294] width 696 height 40
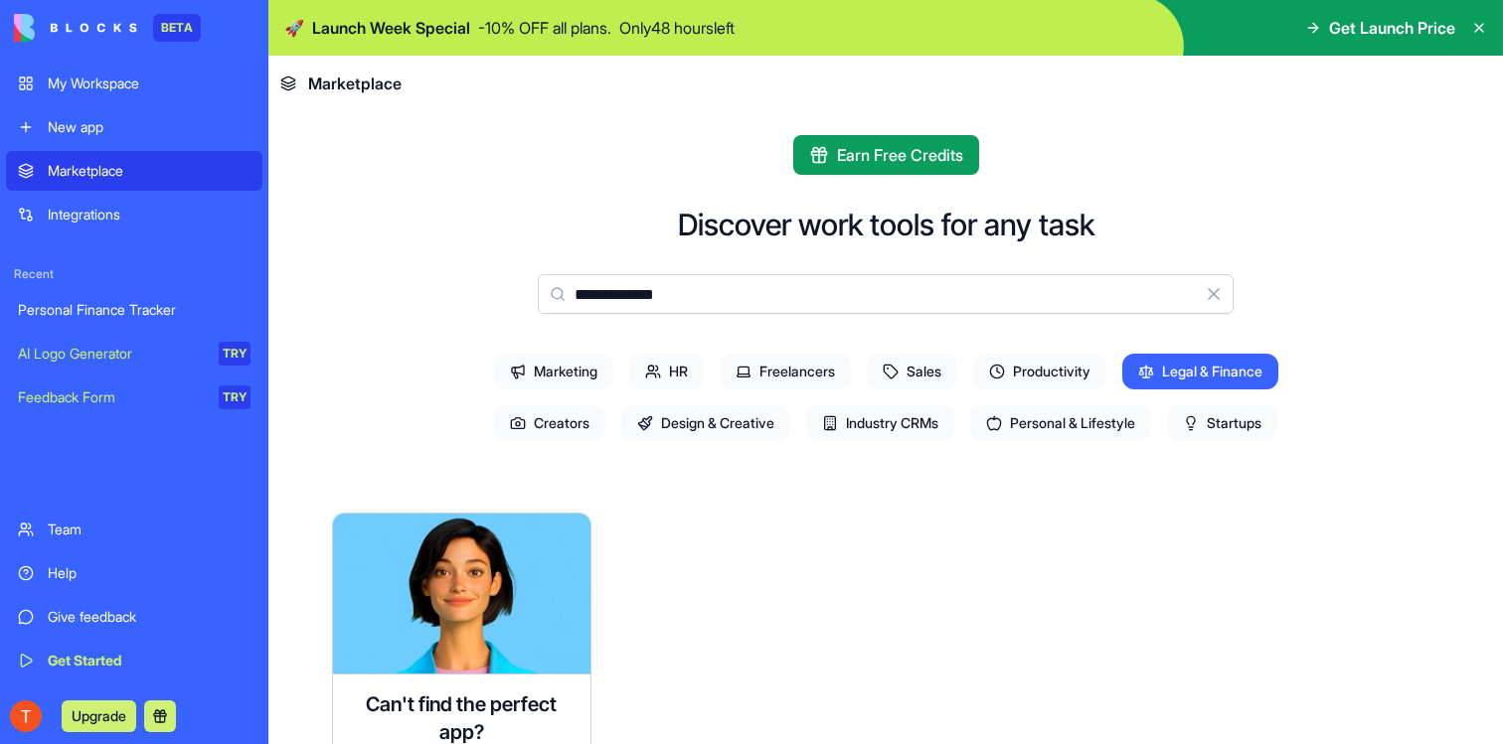
type input "**********"
click at [398, 204] on div "**********" at bounding box center [885, 733] width 1107 height 1197
click at [659, 283] on input "**********" at bounding box center [886, 294] width 696 height 40
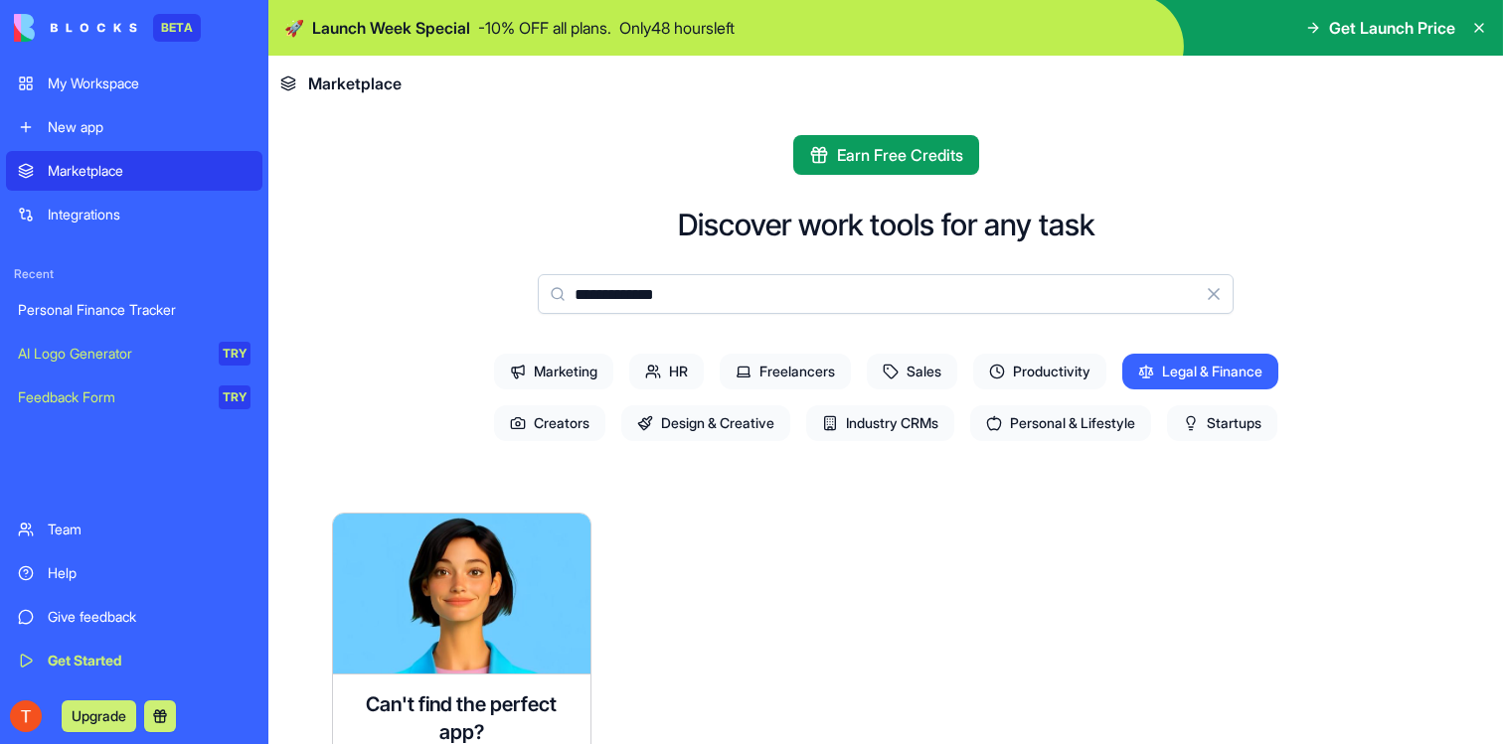
click at [659, 283] on input "**********" at bounding box center [886, 294] width 696 height 40
click at [1072, 418] on span "Personal & Lifestyle" at bounding box center [1060, 424] width 181 height 36
click at [1211, 297] on button "Clear" at bounding box center [1214, 294] width 40 height 40
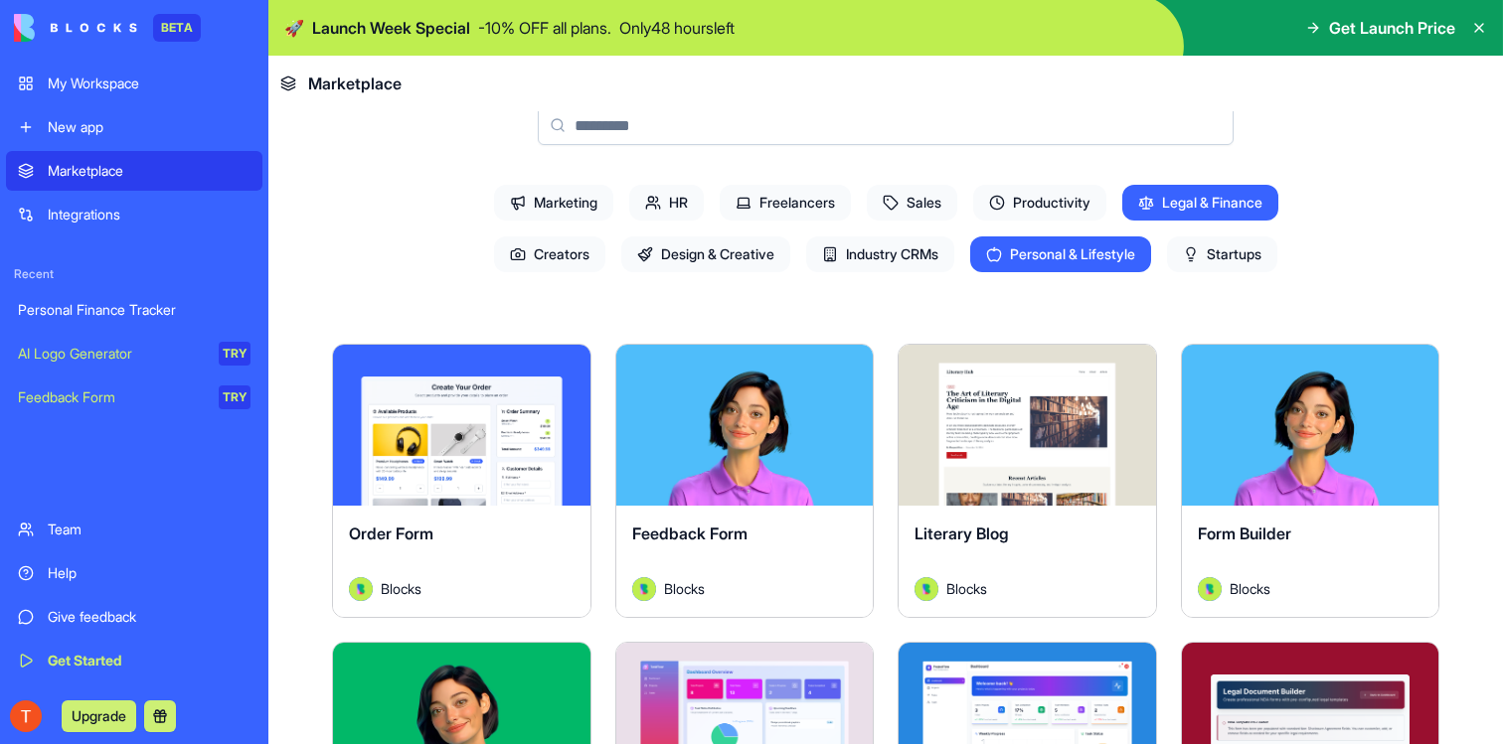
scroll to position [138, 0]
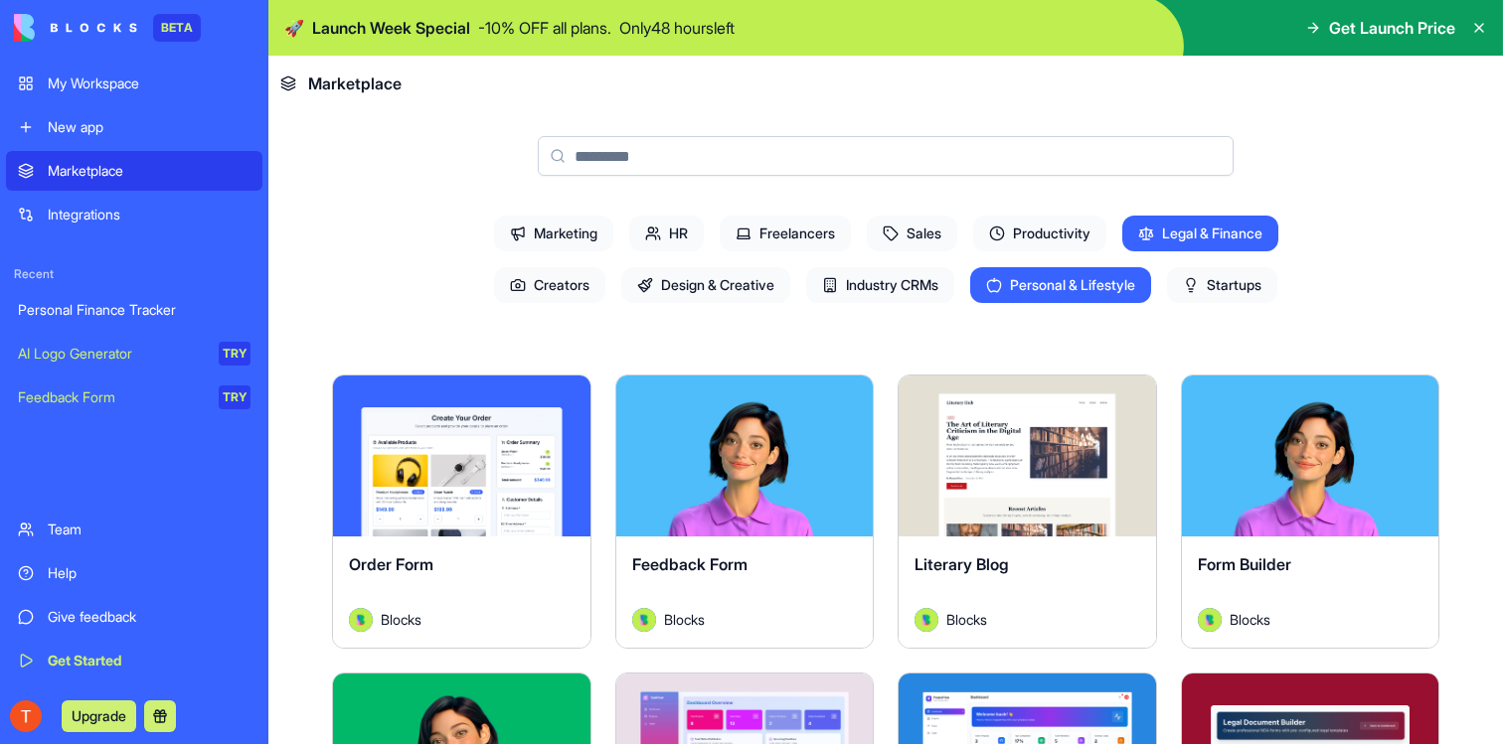
click at [1199, 280] on icon at bounding box center [1191, 285] width 16 height 16
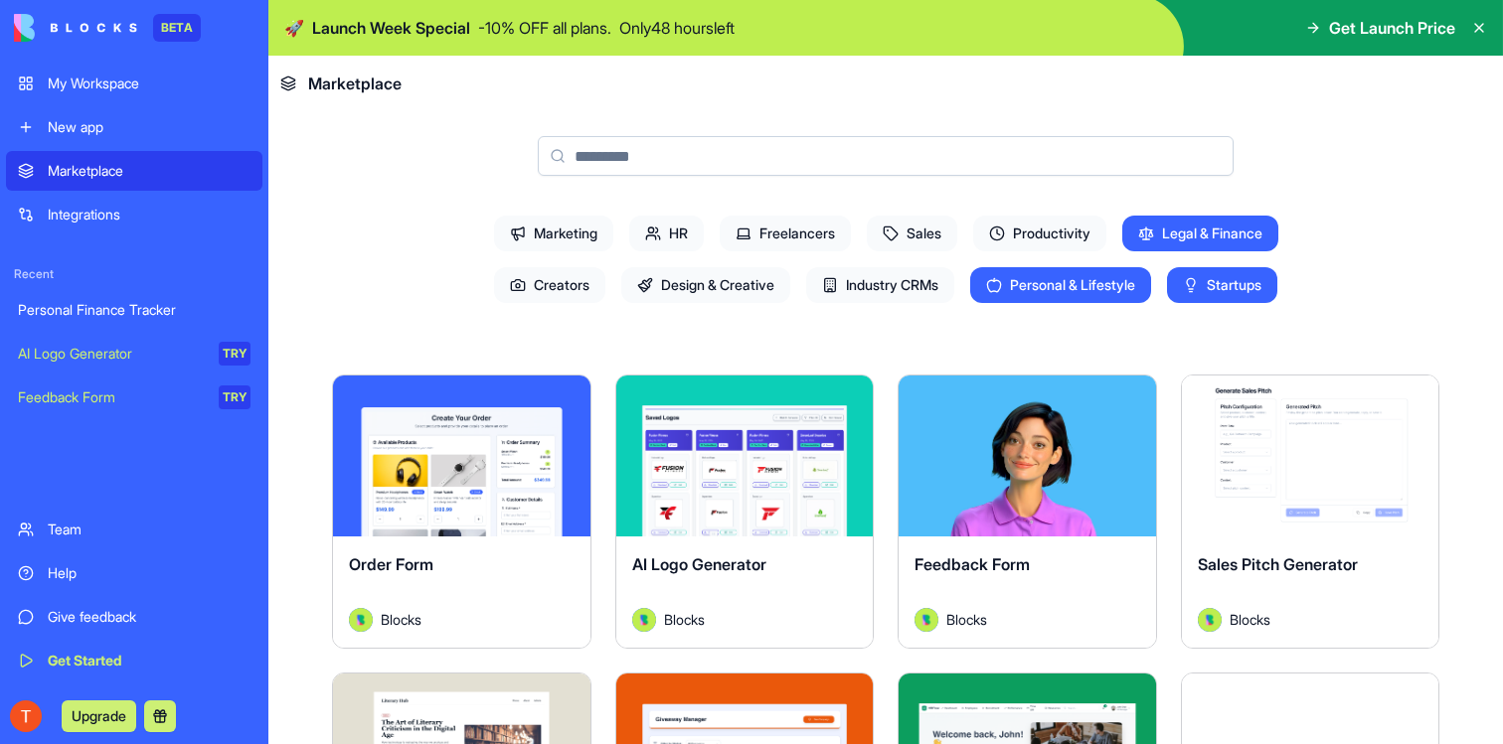
click at [1206, 232] on span "Legal & Finance" at bounding box center [1200, 234] width 156 height 36
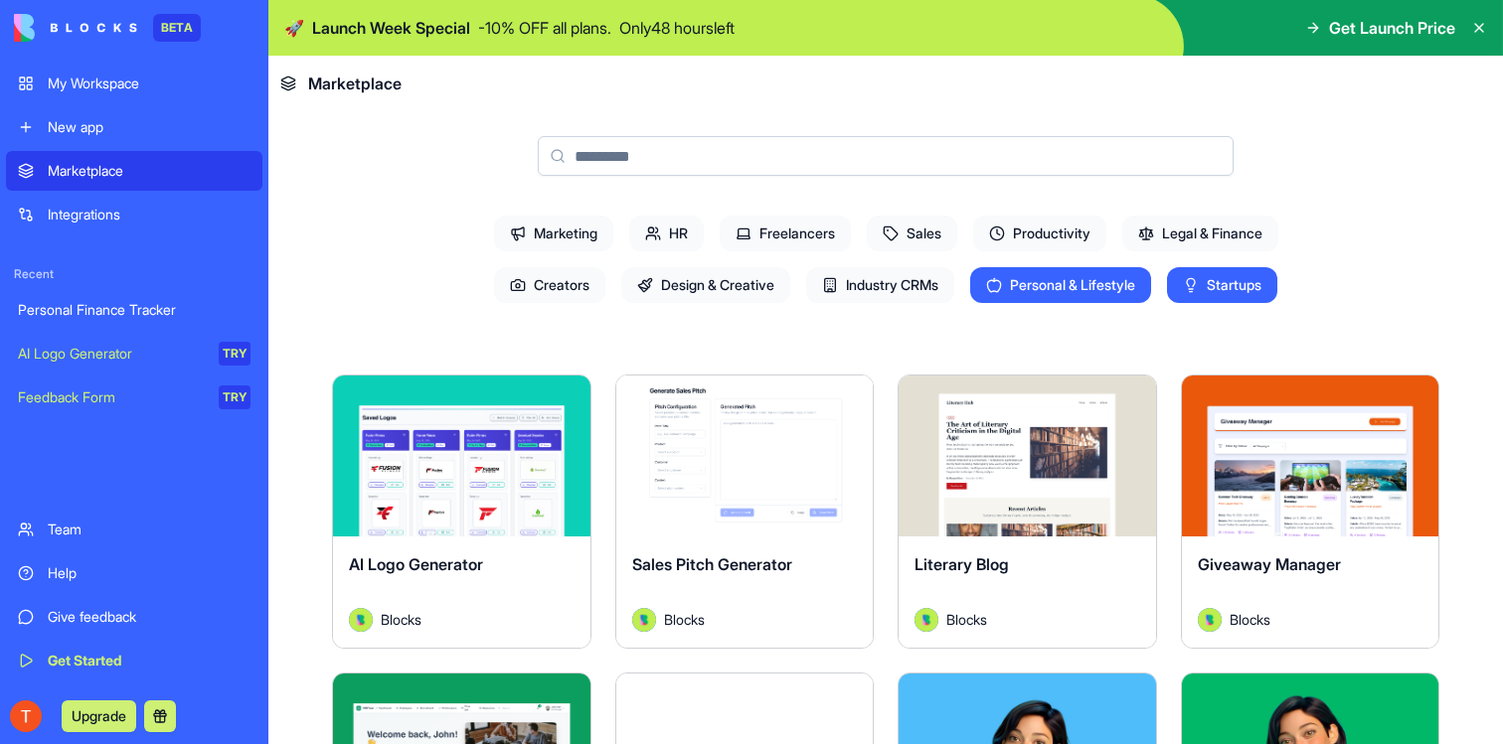
click at [1108, 290] on span "Personal & Lifestyle" at bounding box center [1060, 285] width 181 height 36
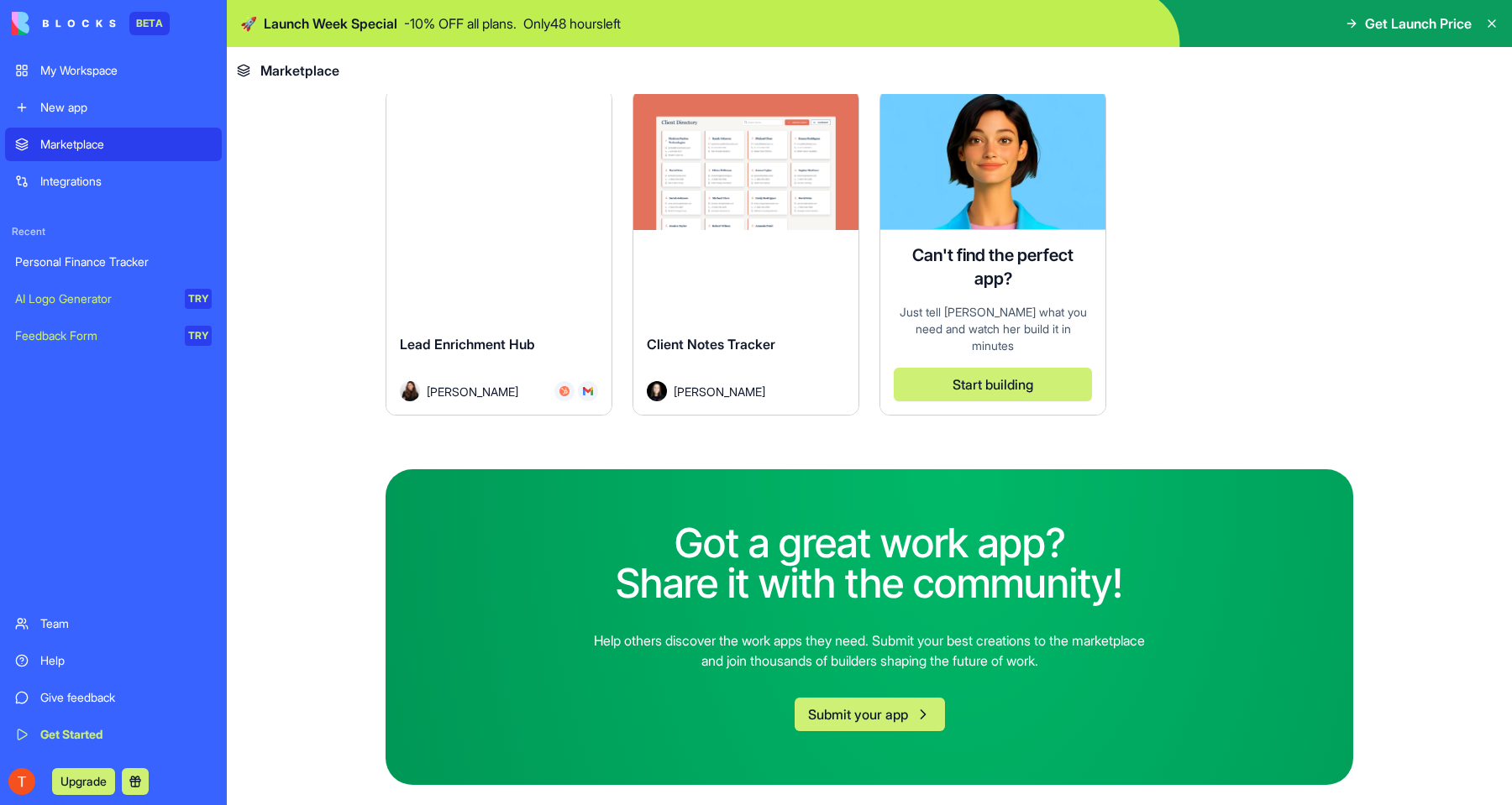
scroll to position [2124, 0]
